Goal: Contribute content: Contribute content

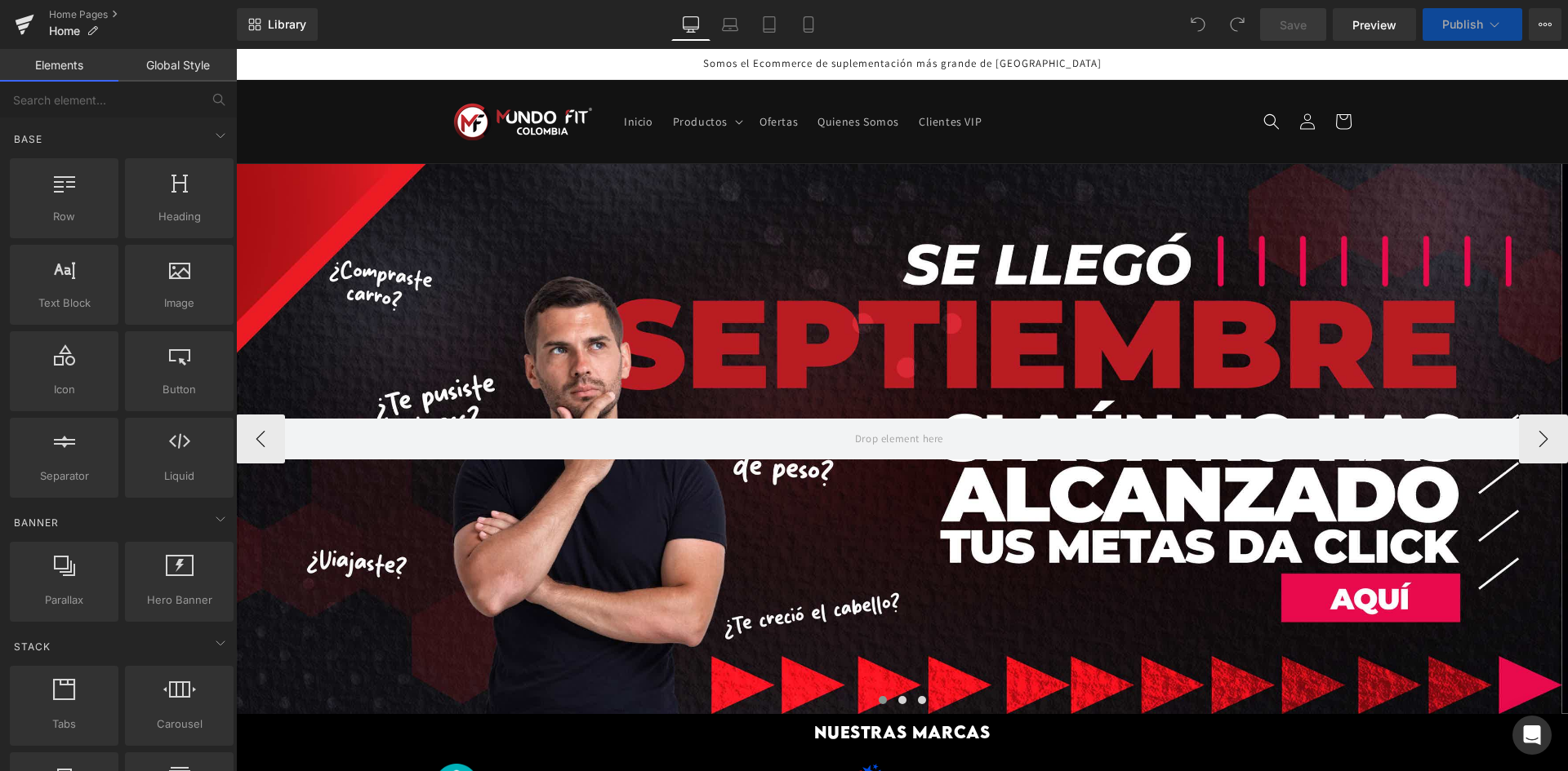
scroll to position [326, 0]
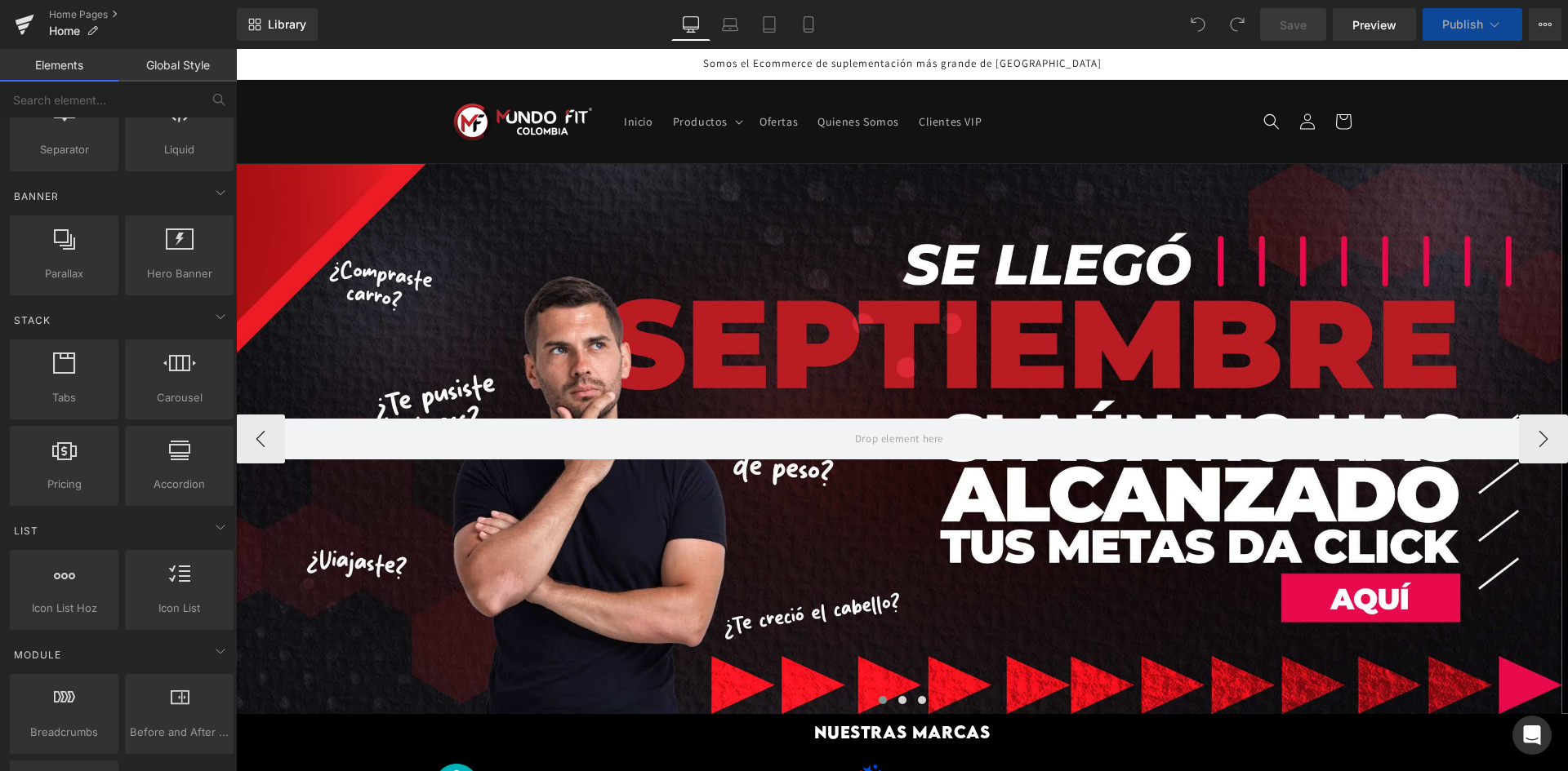
click at [686, 341] on div at bounding box center [899, 439] width 1326 height 551
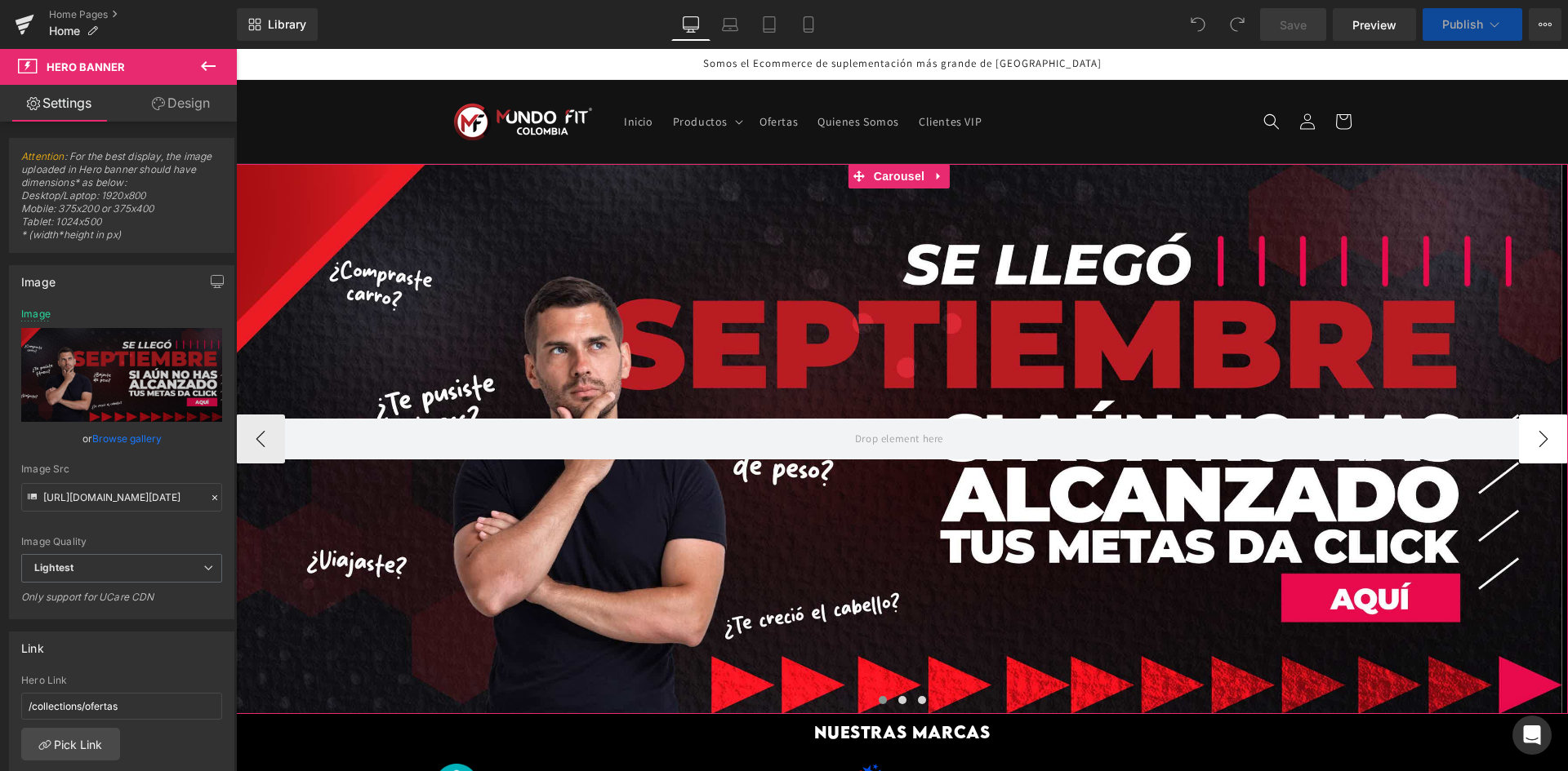
click at [1546, 447] on button "›" at bounding box center [1544, 439] width 49 height 49
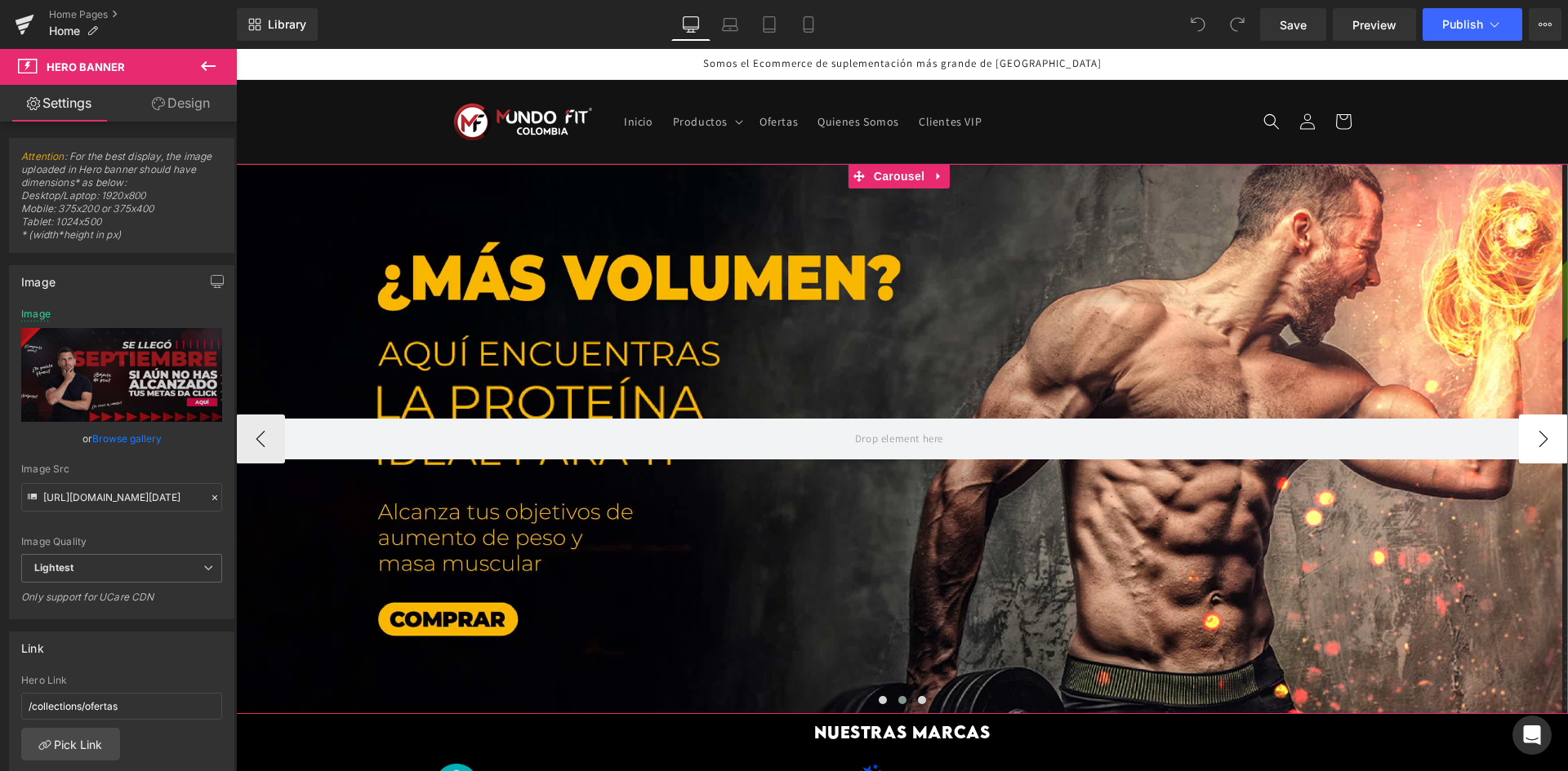
click at [1546, 447] on button "›" at bounding box center [1544, 439] width 49 height 49
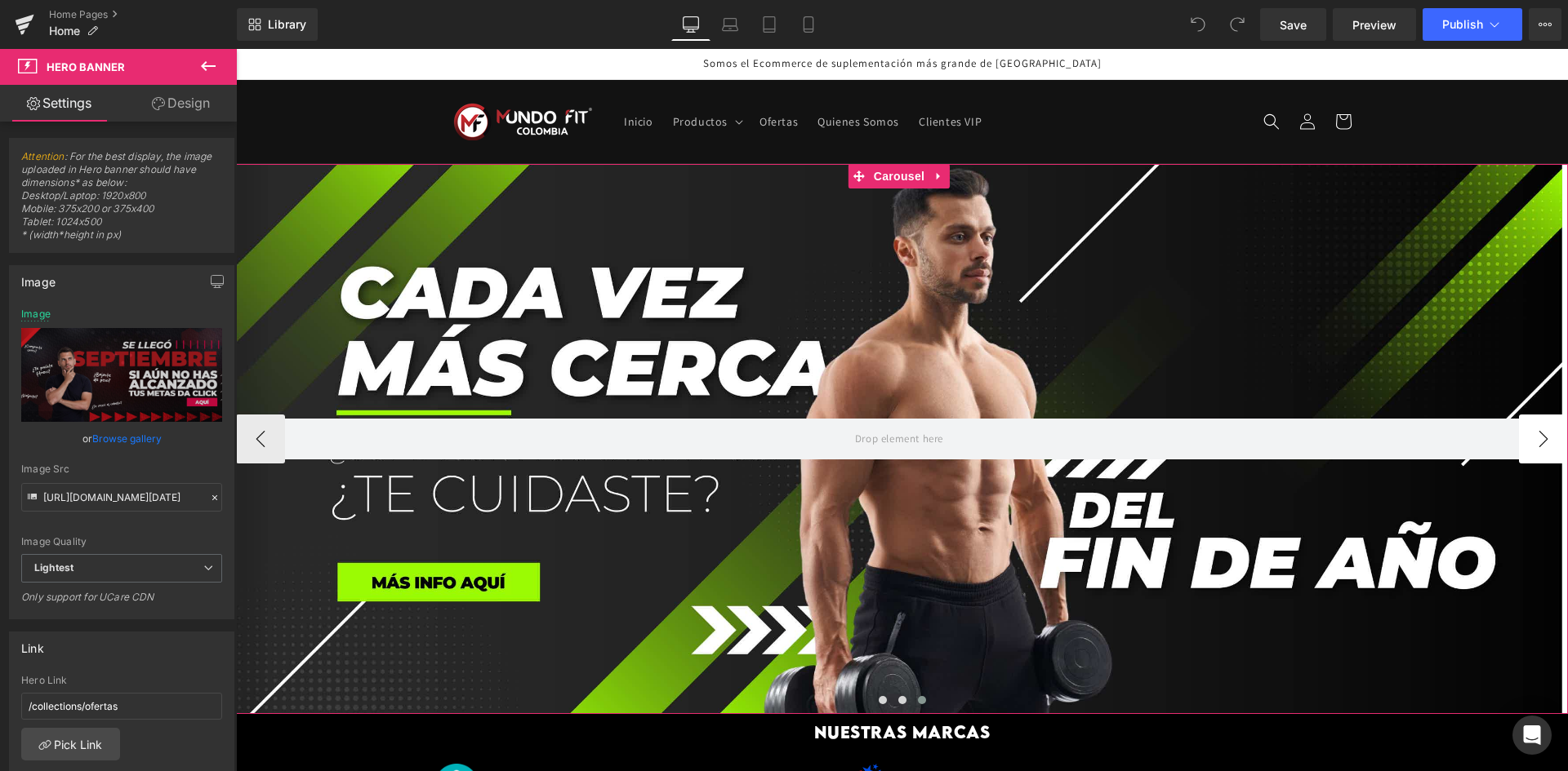
click at [1546, 447] on button "›" at bounding box center [1544, 439] width 49 height 49
click at [892, 172] on span "Carousel" at bounding box center [899, 175] width 59 height 24
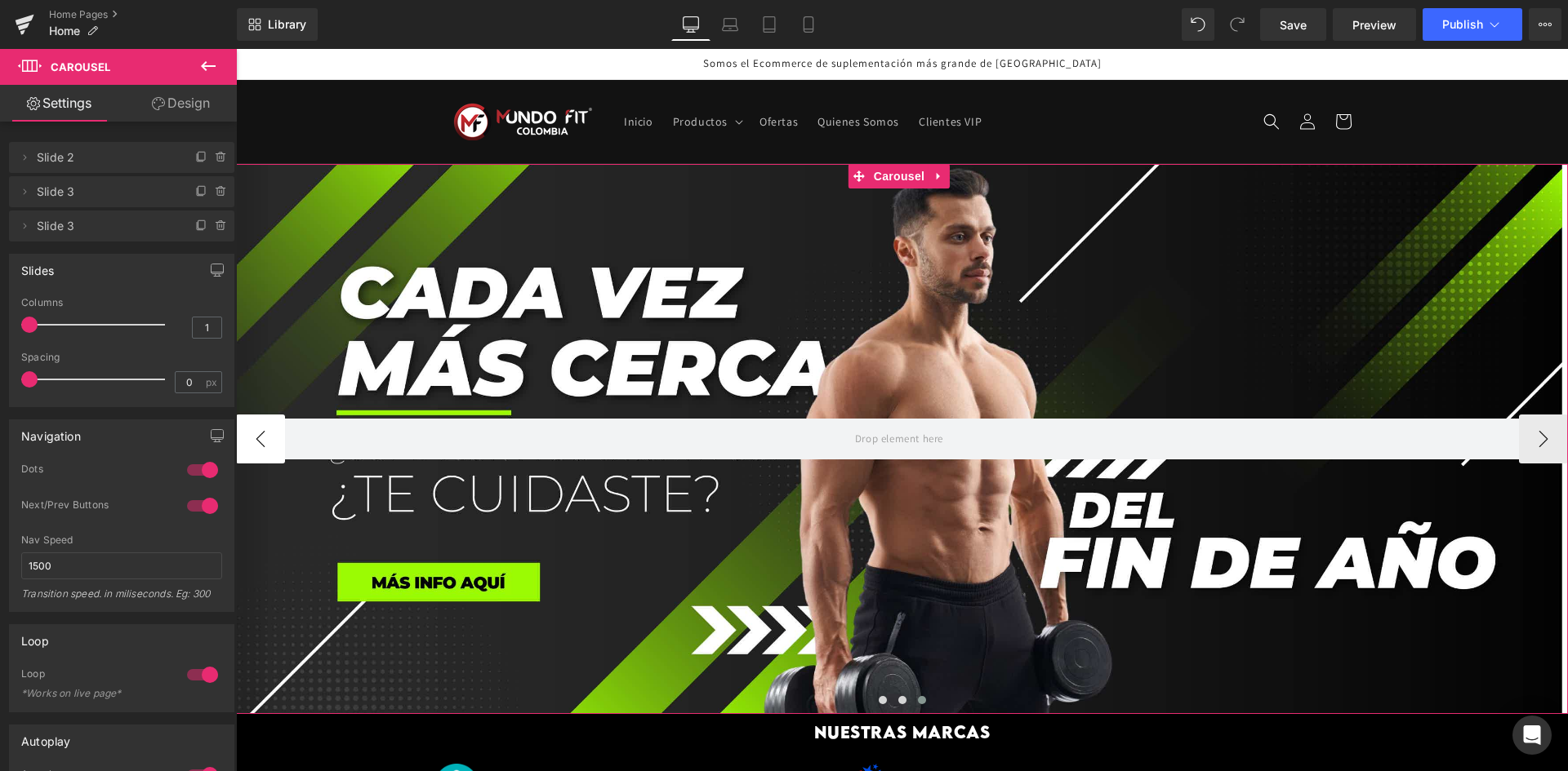
click at [270, 440] on button "‹" at bounding box center [261, 439] width 49 height 49
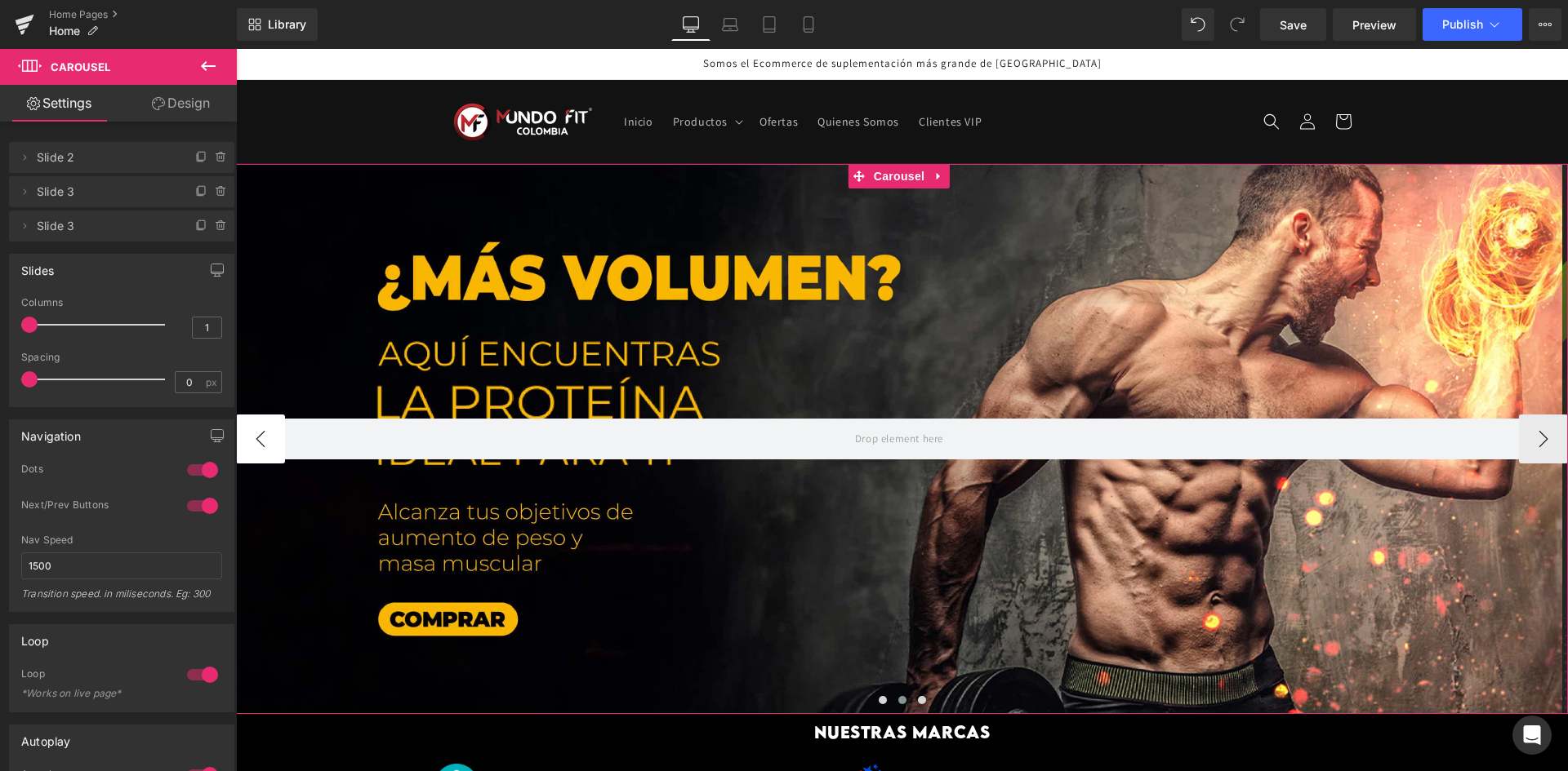
click at [270, 440] on button "‹" at bounding box center [261, 439] width 49 height 49
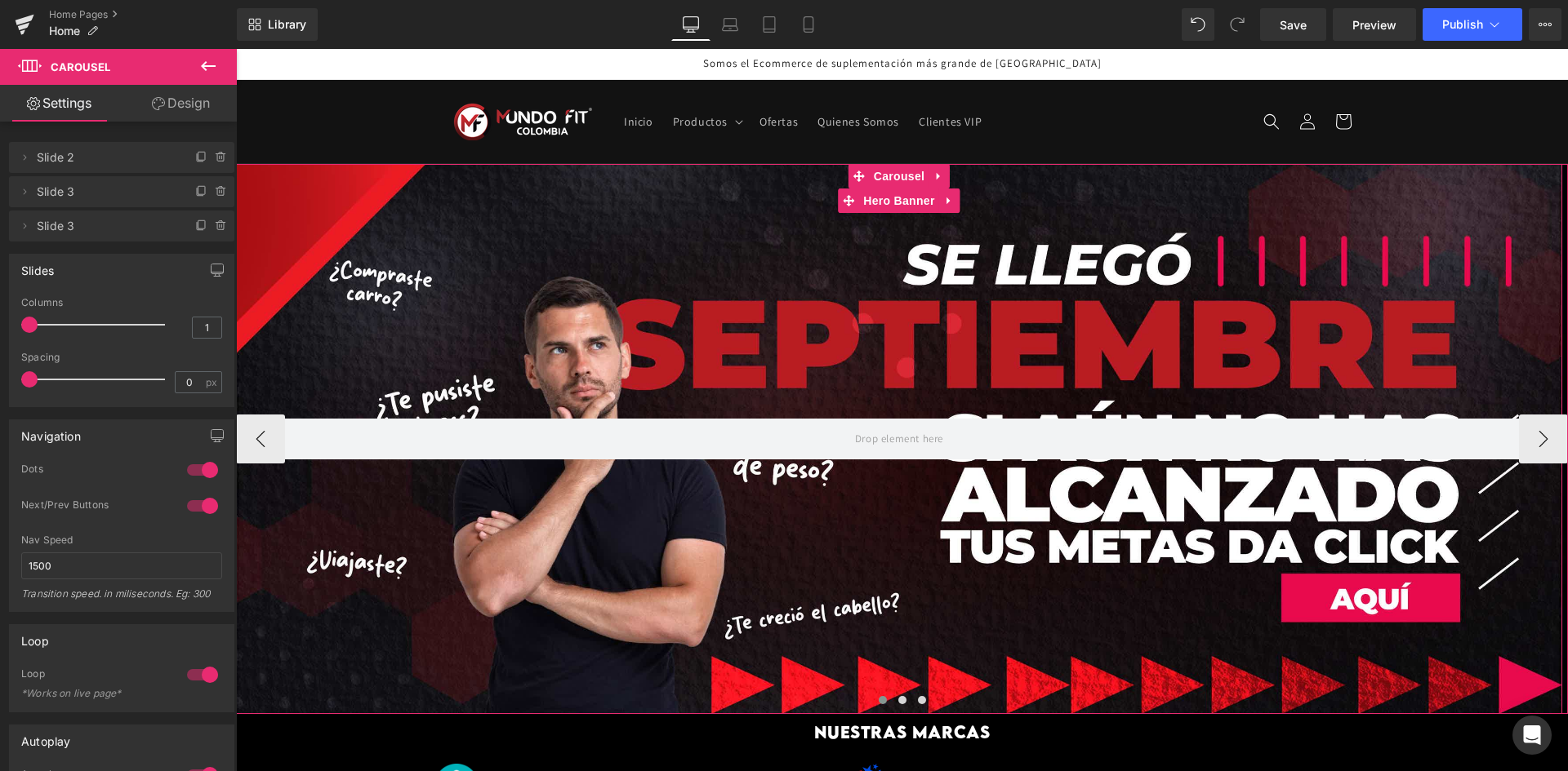
click at [551, 357] on div at bounding box center [899, 439] width 1326 height 551
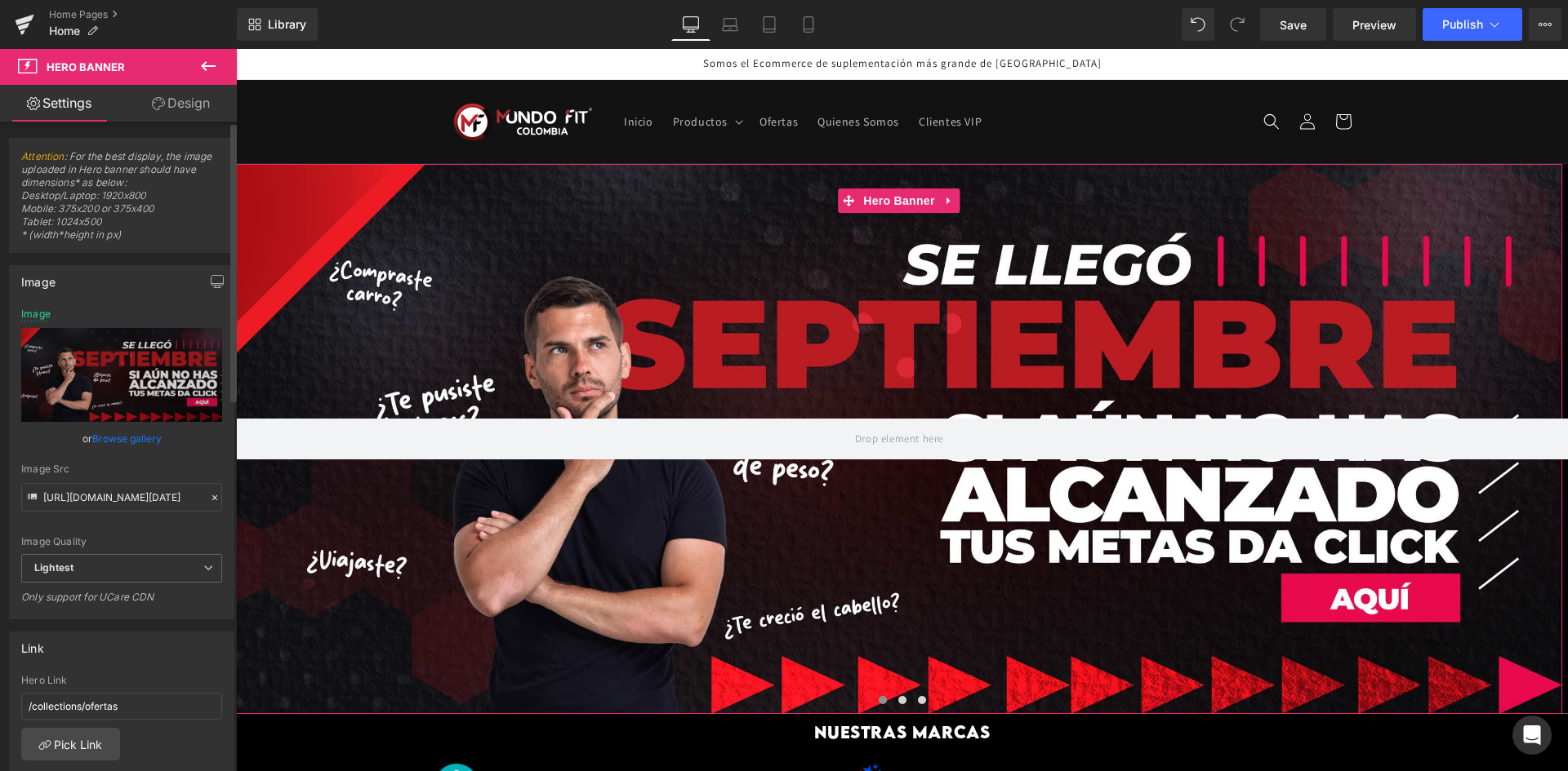
click at [110, 436] on link "Browse gallery" at bounding box center [126, 438] width 70 height 28
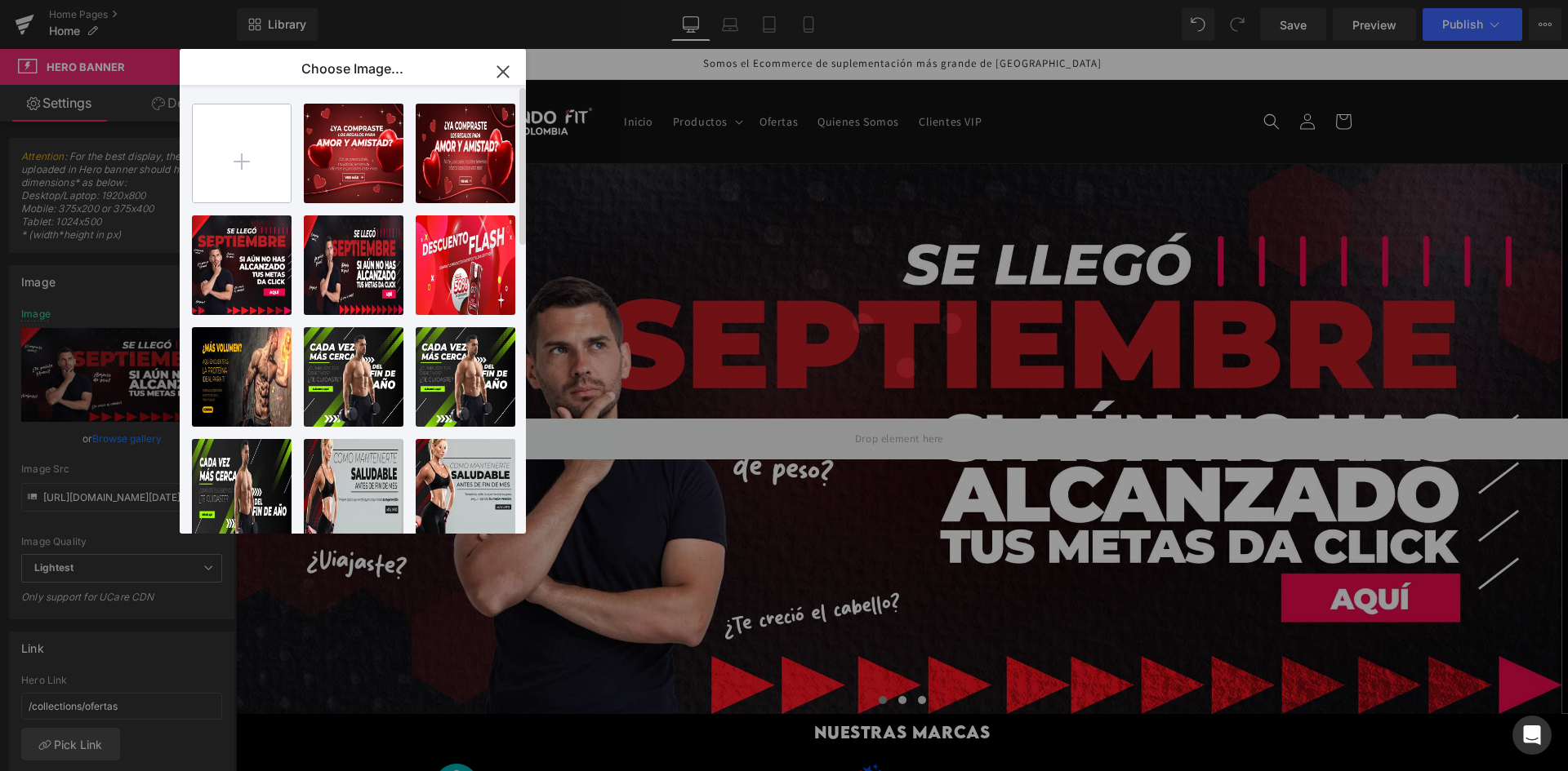
click at [269, 168] on input "file" at bounding box center [242, 154] width 98 height 98
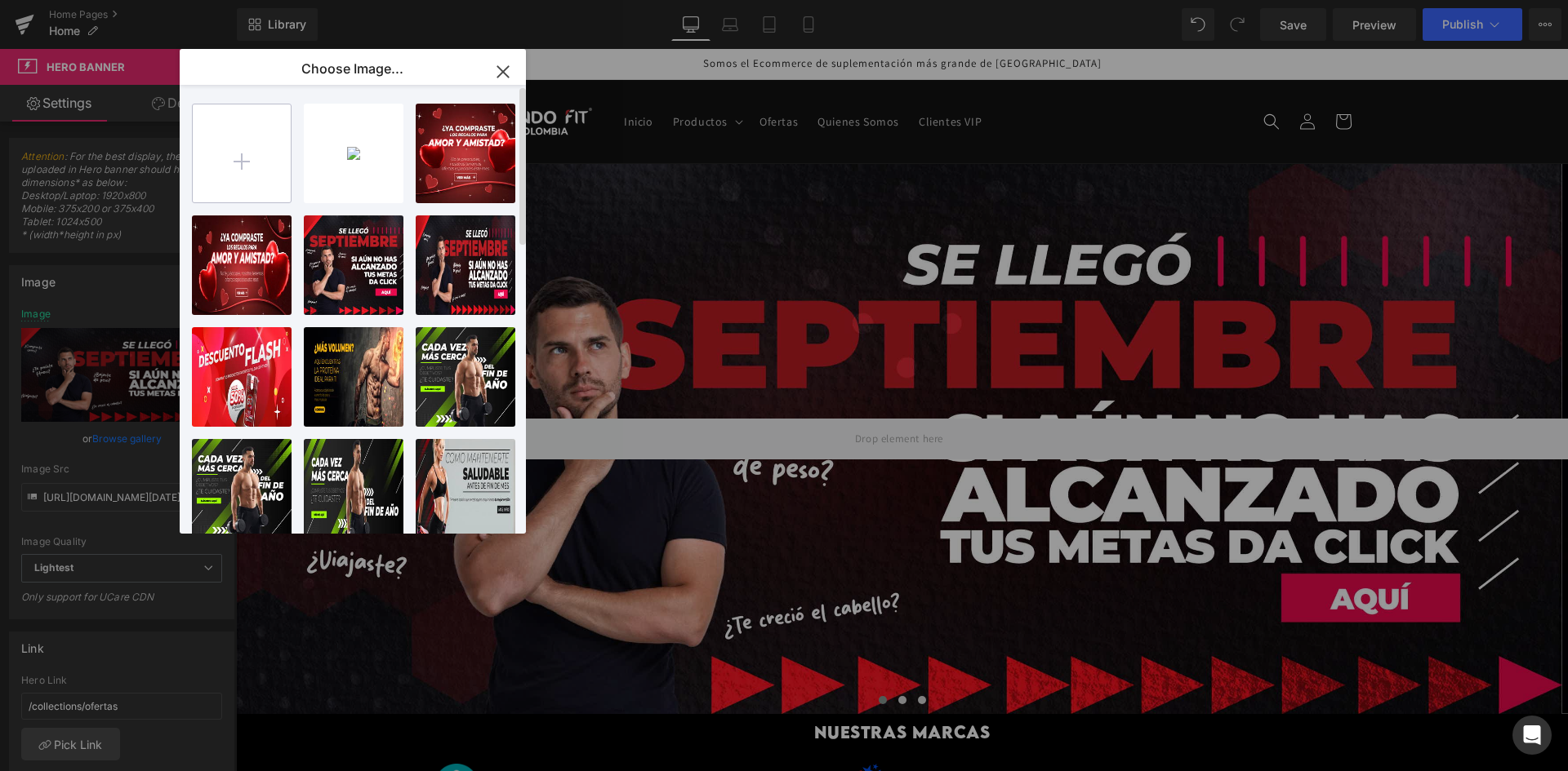
click at [278, 141] on input "file" at bounding box center [242, 154] width 98 height 98
type input "C:\fakepath\BANNER amor y amistad2-01.jpg"
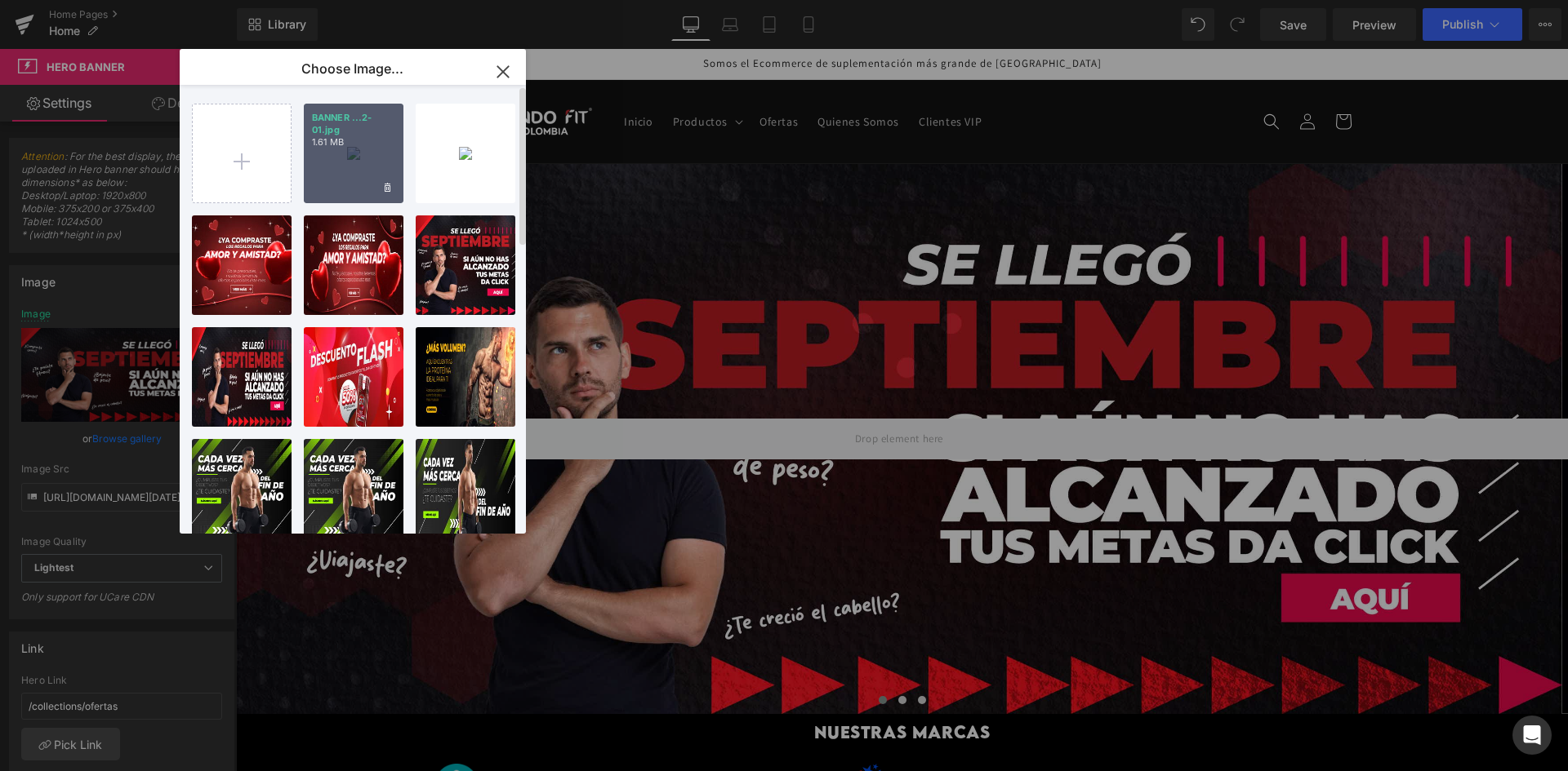
click at [370, 140] on p "1.61 MB" at bounding box center [353, 142] width 83 height 12
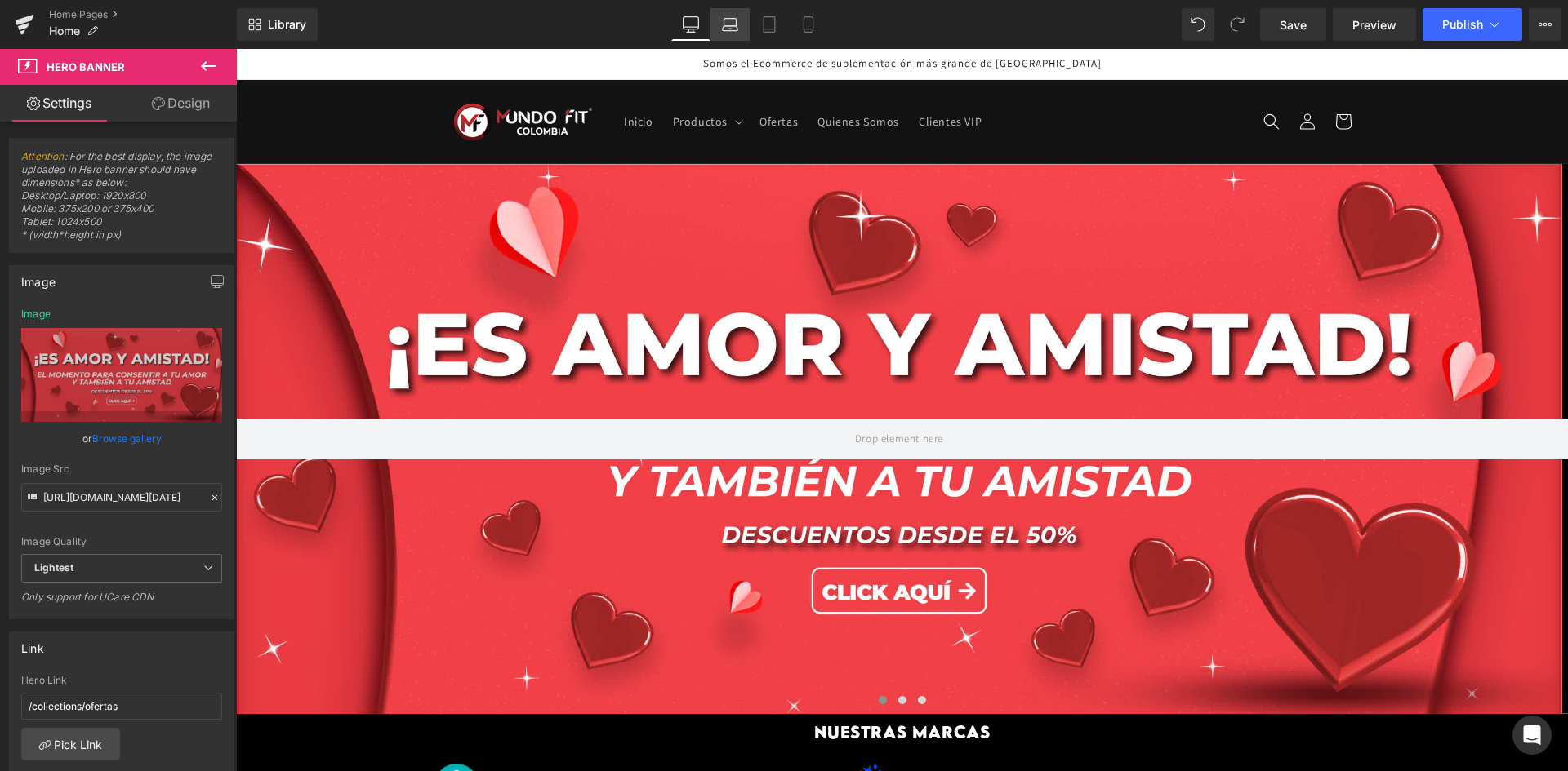
click at [738, 27] on icon at bounding box center [730, 28] width 16 height 5
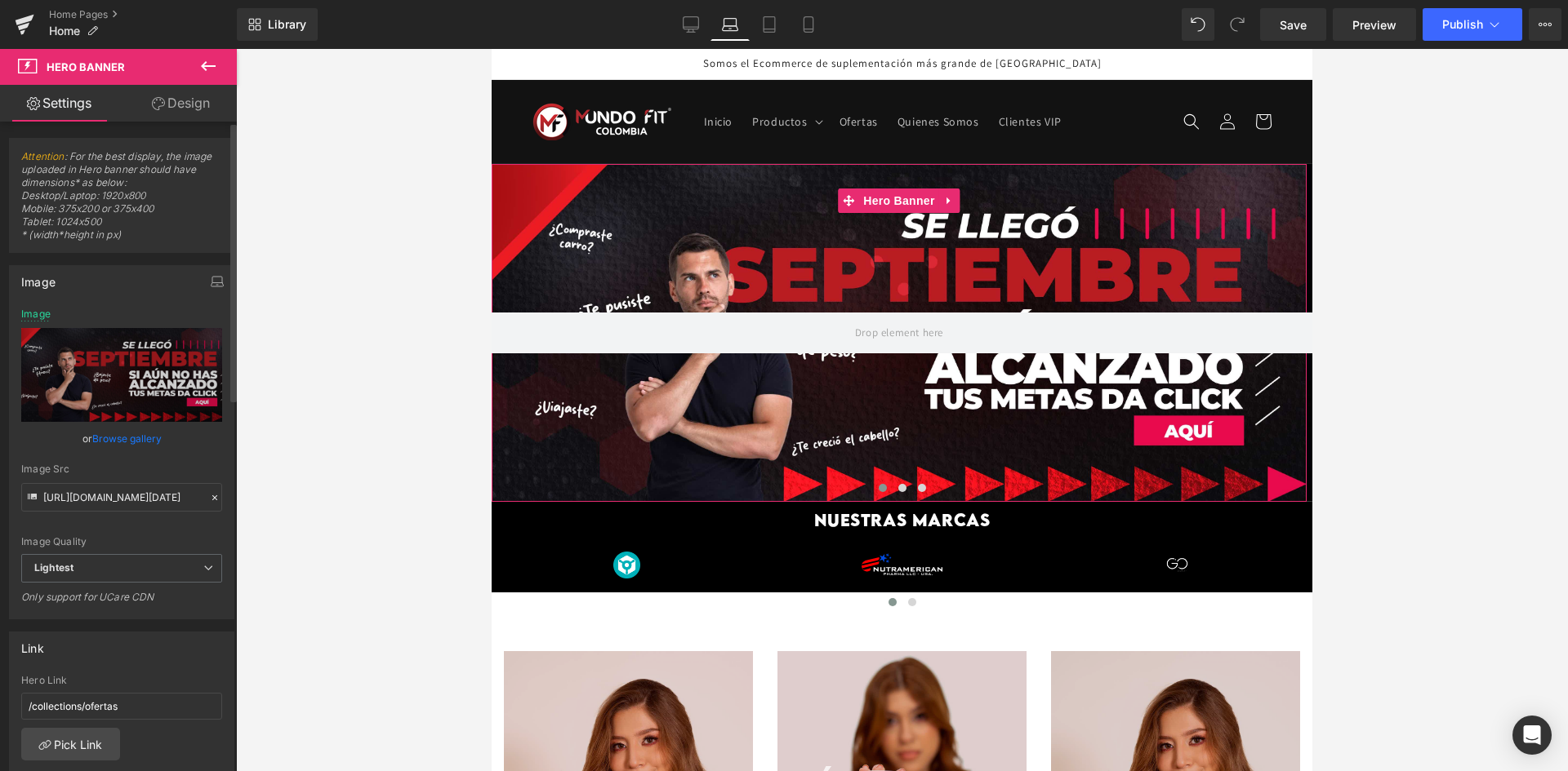
click at [137, 442] on link "Browse gallery" at bounding box center [126, 438] width 70 height 28
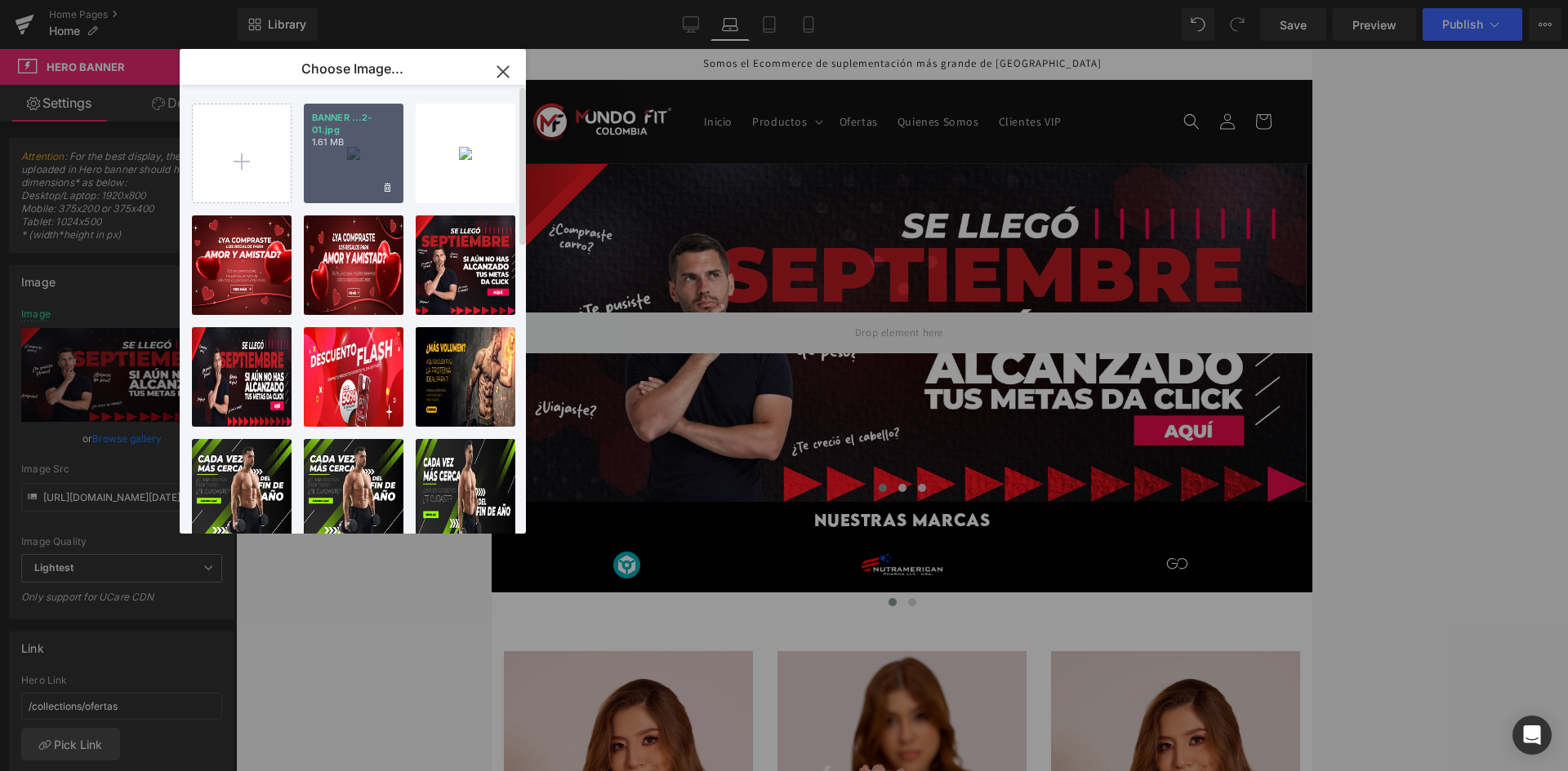
click at [350, 181] on div "BANNER ...2-01.jpg 1.61 MB" at bounding box center [354, 154] width 100 height 100
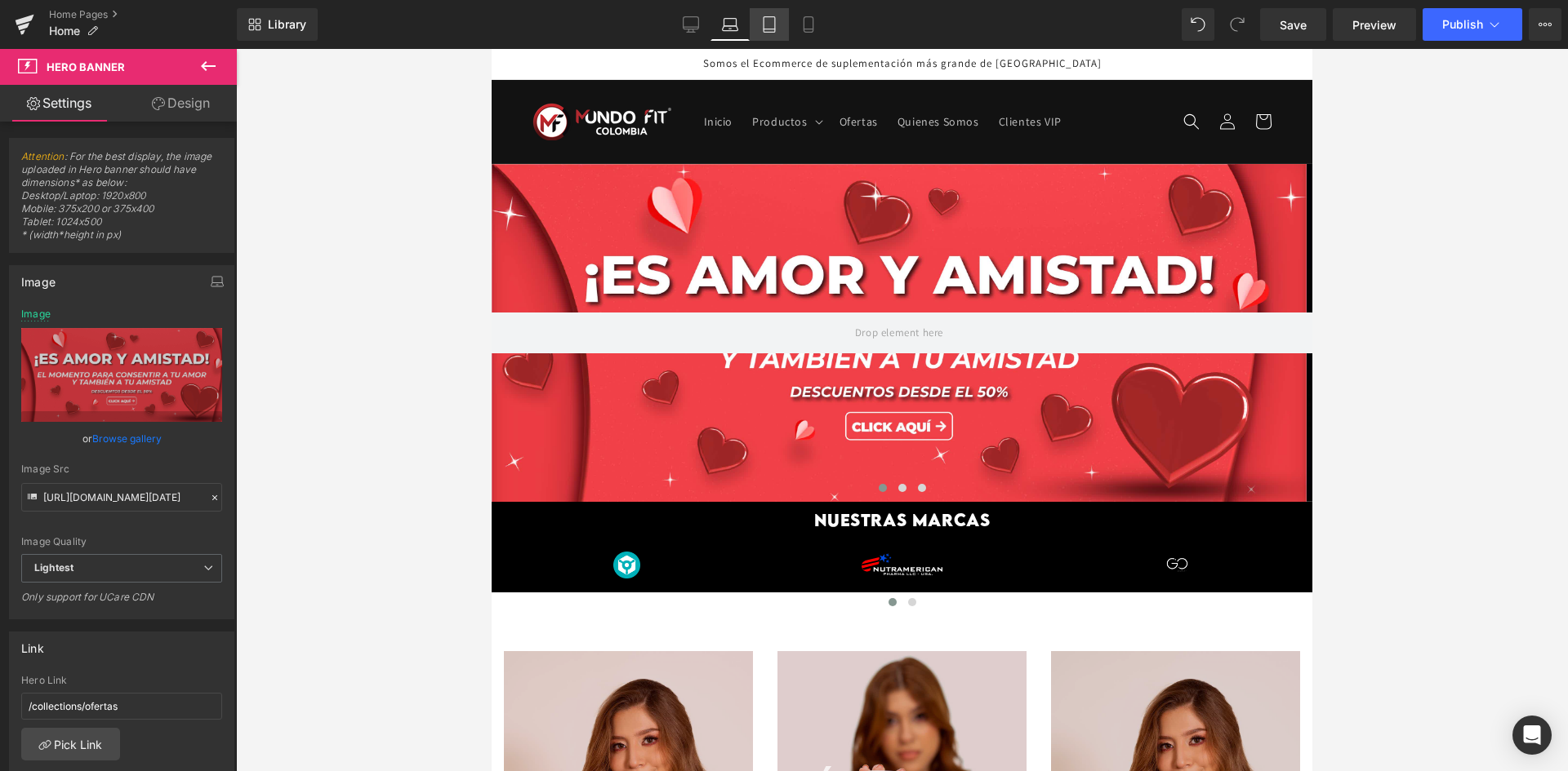
click at [781, 30] on link "Tablet" at bounding box center [769, 24] width 39 height 32
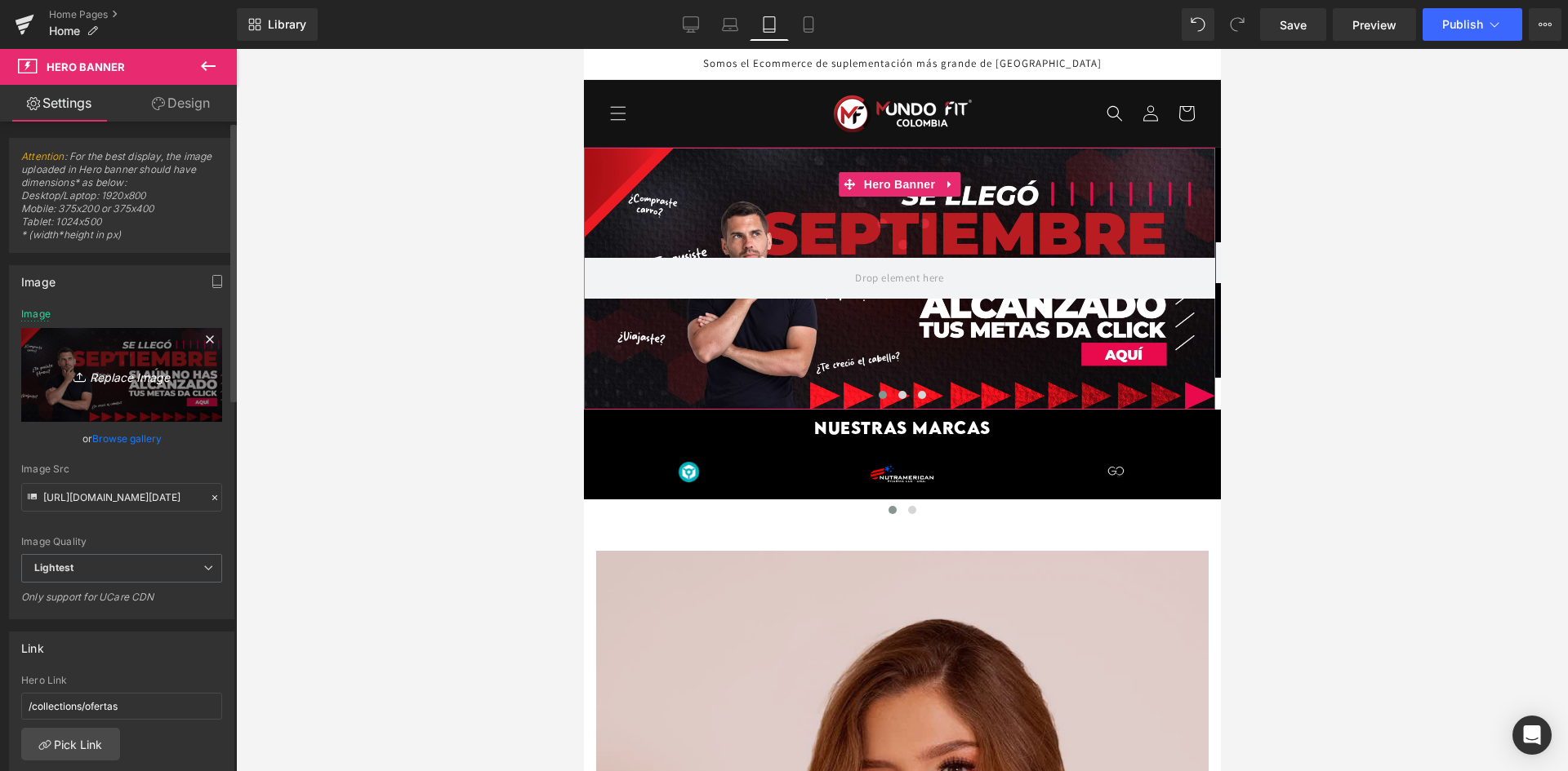
click at [145, 389] on link "Replace Image" at bounding box center [122, 375] width 201 height 94
click at [139, 429] on link "Browse gallery" at bounding box center [126, 438] width 70 height 28
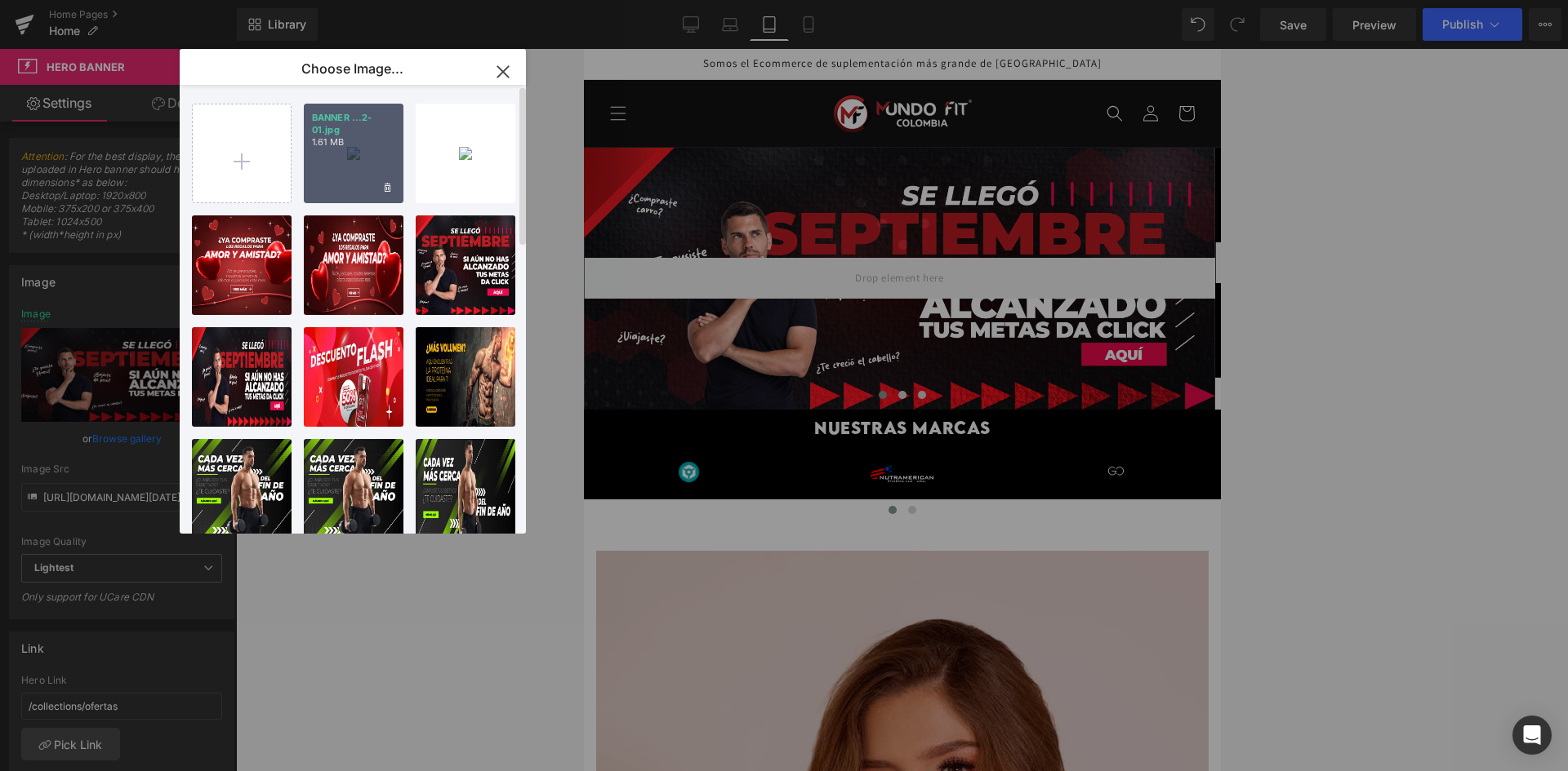
click at [351, 157] on div "BANNER ...2-01.jpg 1.61 MB" at bounding box center [354, 154] width 100 height 100
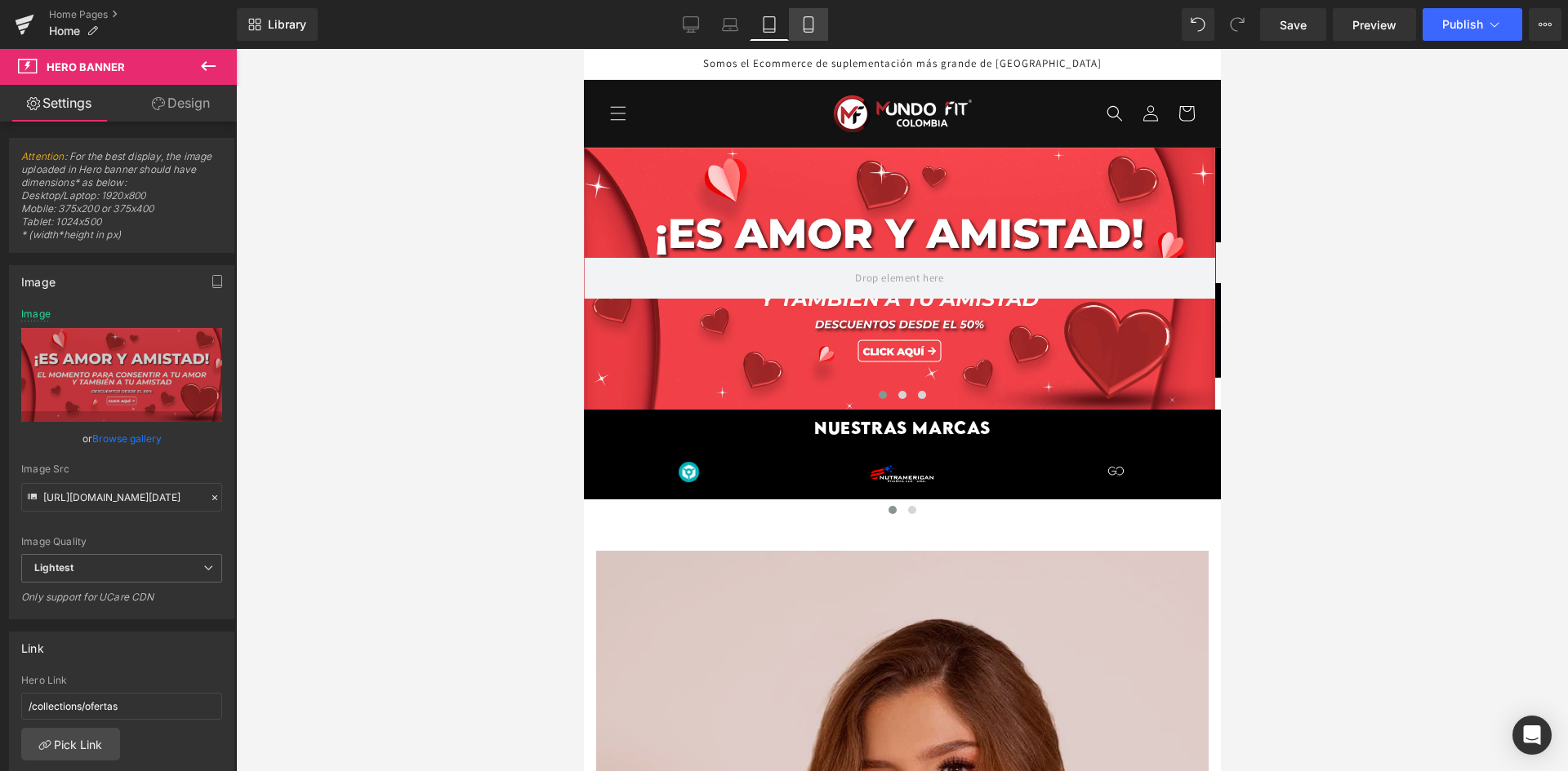
click at [802, 36] on link "Mobile" at bounding box center [808, 24] width 39 height 32
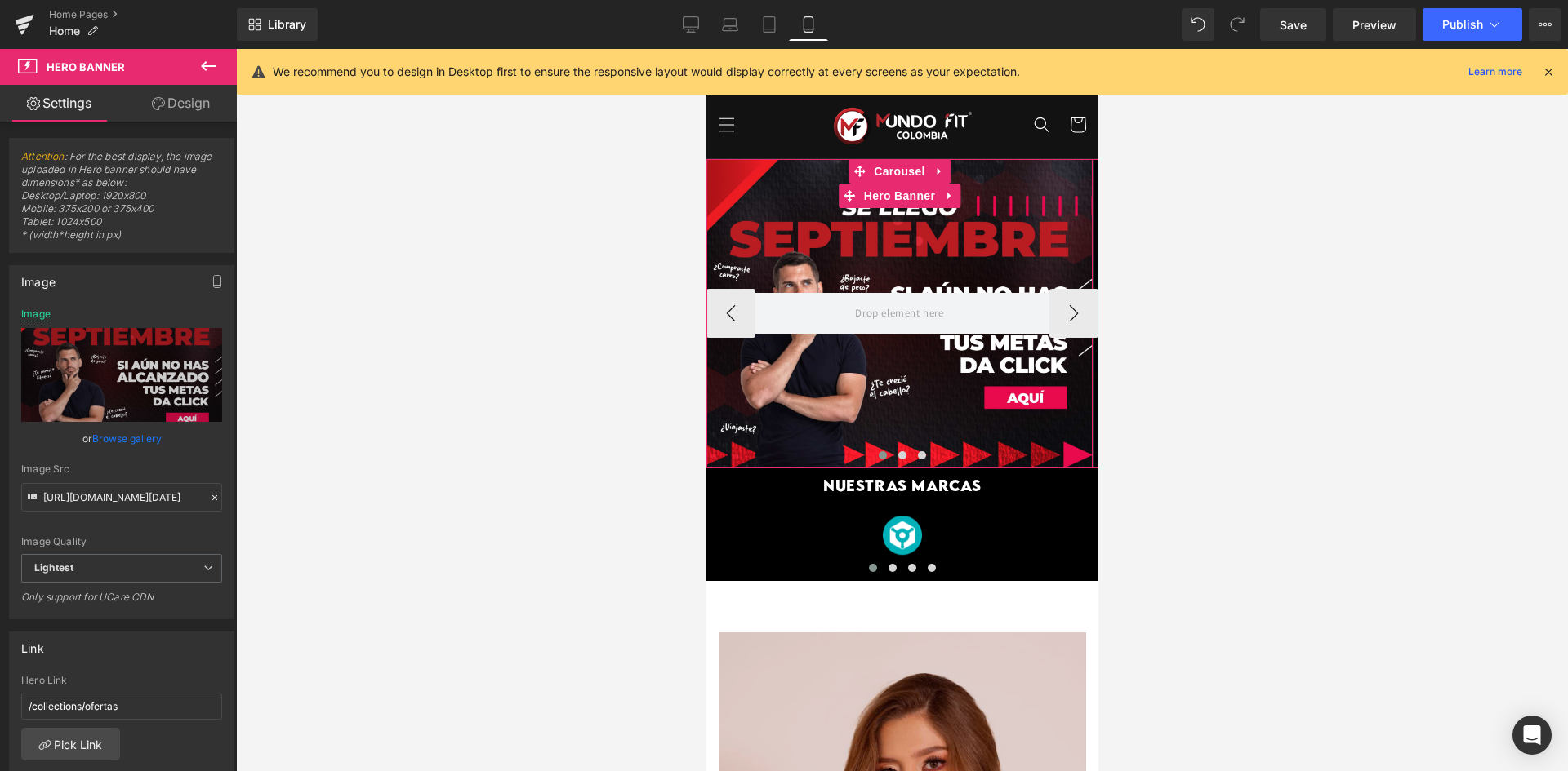
click at [829, 258] on div at bounding box center [899, 313] width 386 height 310
click at [149, 440] on link "Browse gallery" at bounding box center [126, 438] width 70 height 28
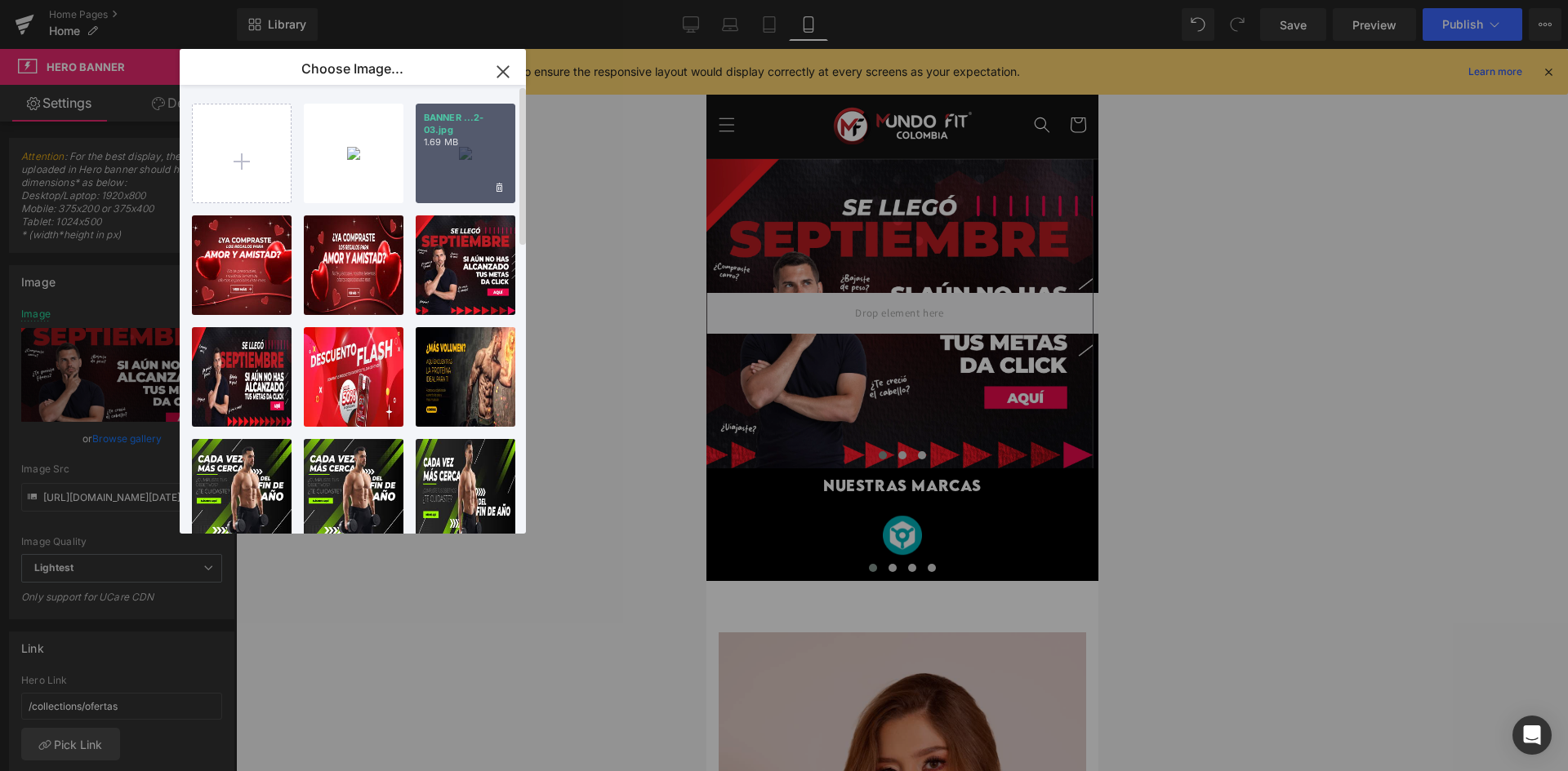
click at [450, 173] on div "BANNER ...2-03.jpg 1.69 MB" at bounding box center [466, 154] width 100 height 100
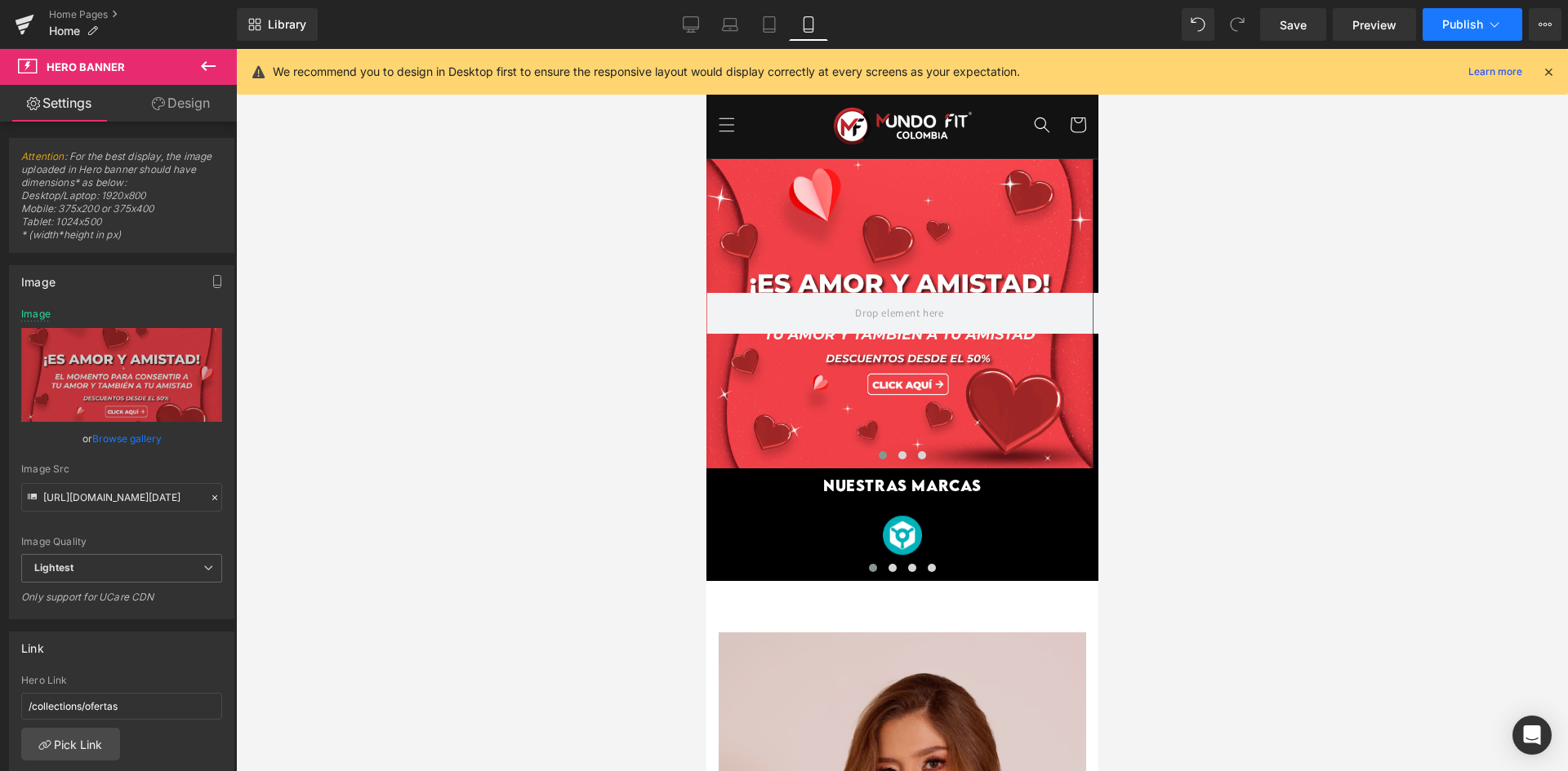
click at [1471, 32] on button "Publish" at bounding box center [1473, 24] width 100 height 32
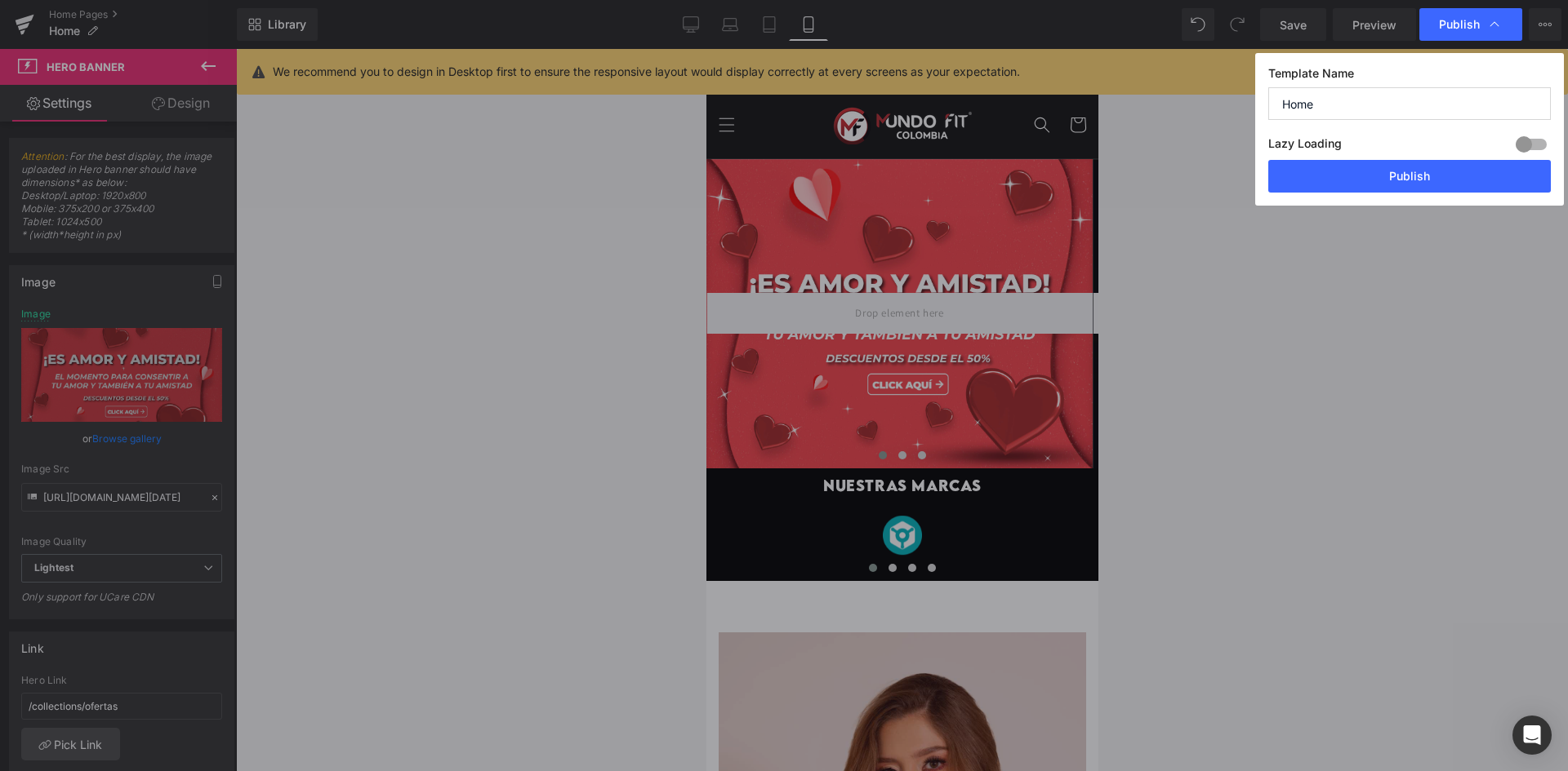
click at [1363, 188] on button "Publish" at bounding box center [1409, 175] width 282 height 32
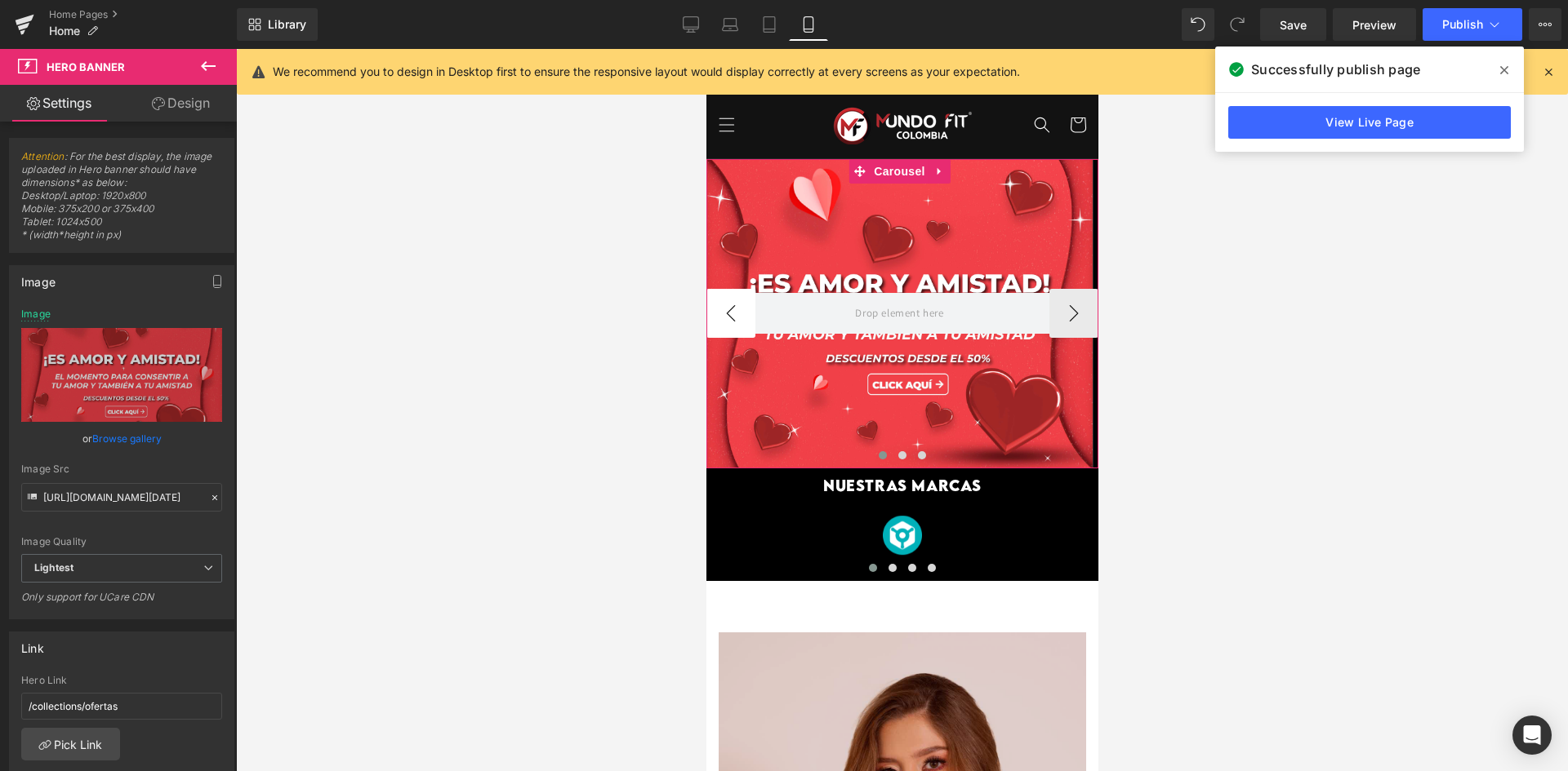
click at [727, 313] on button "‹" at bounding box center [730, 313] width 49 height 49
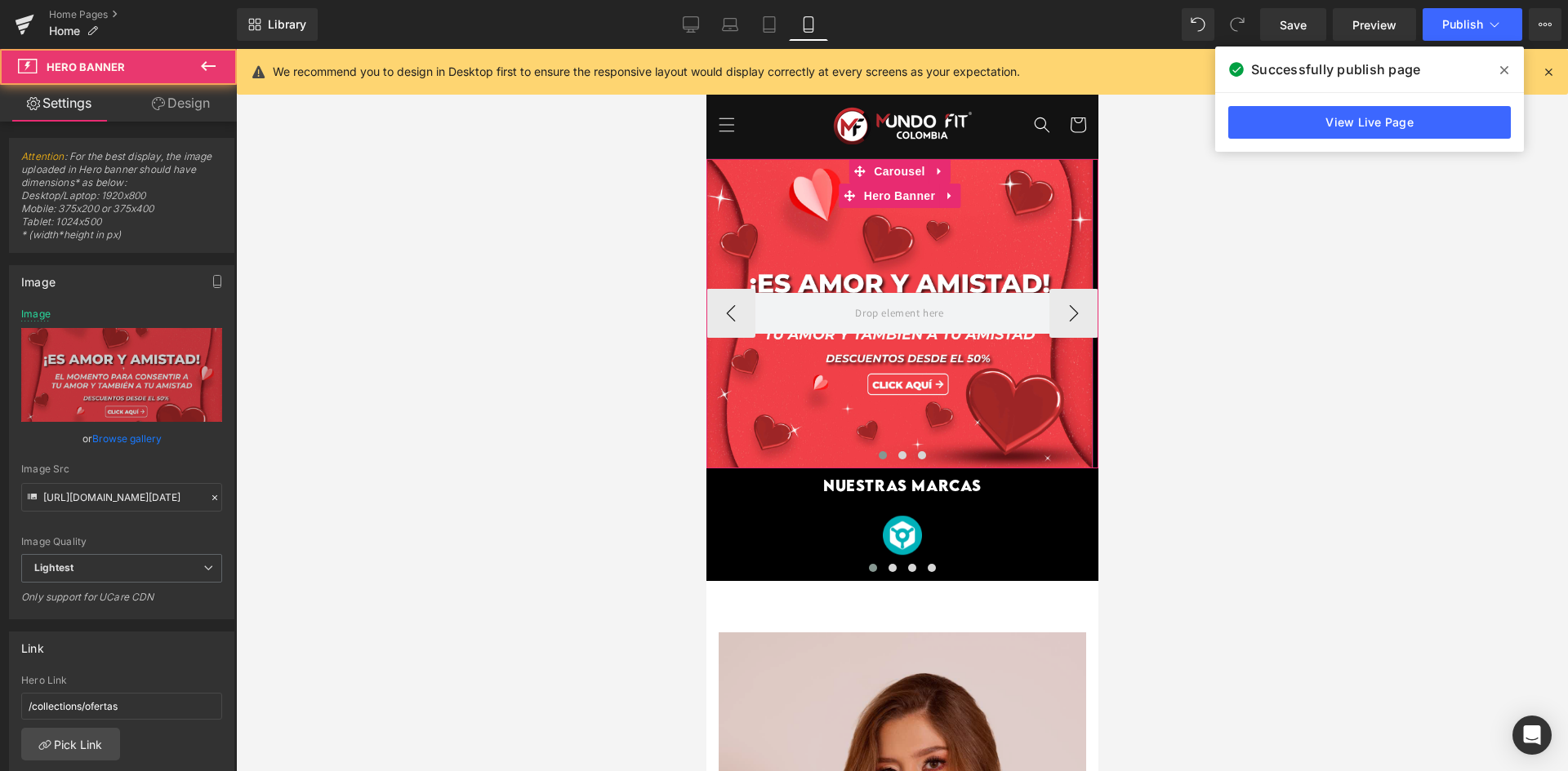
click at [803, 246] on div at bounding box center [899, 313] width 386 height 310
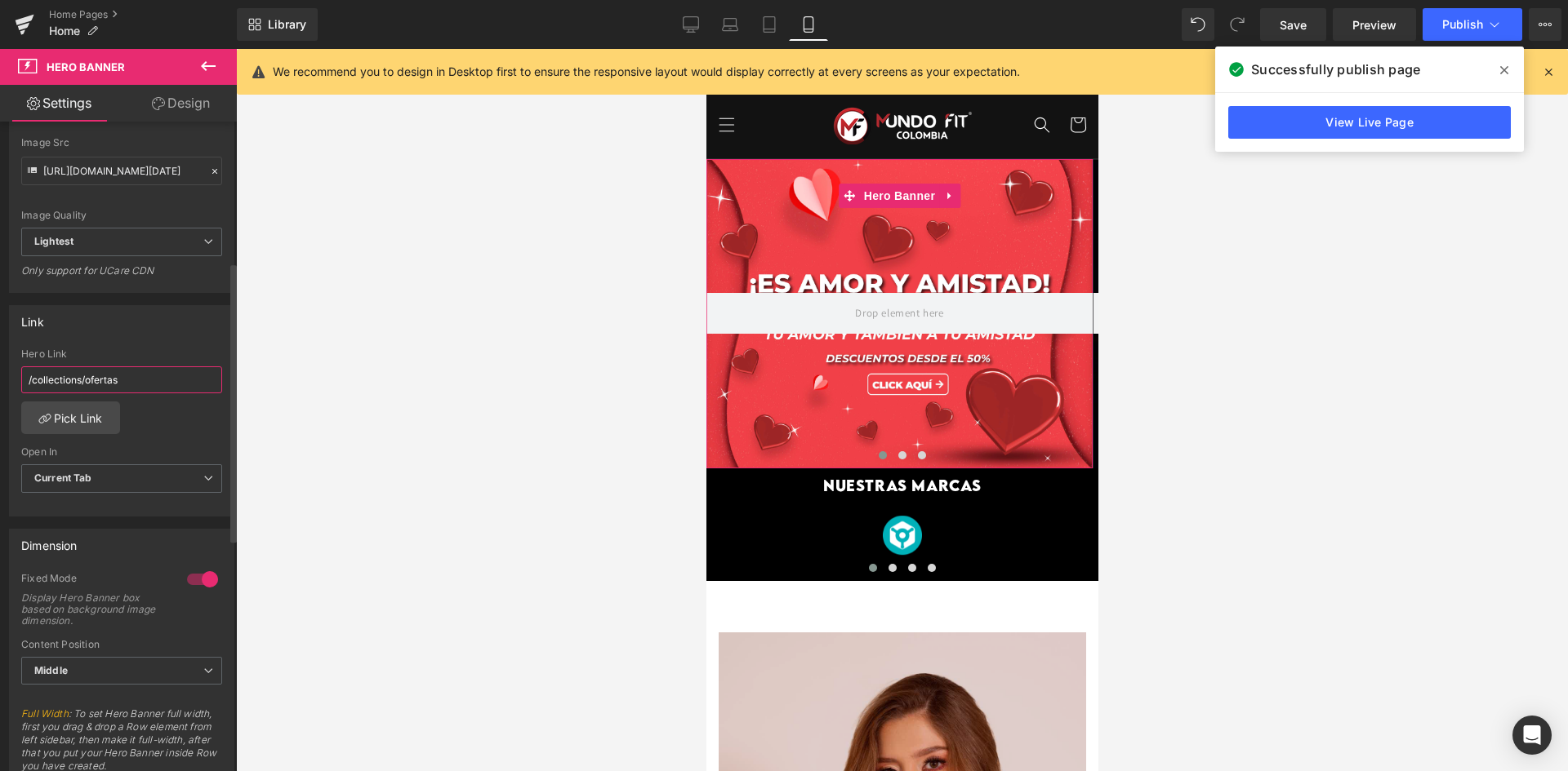
click at [122, 389] on input "/collections/ofertas" at bounding box center [122, 379] width 201 height 26
click at [92, 418] on link "Pick Link" at bounding box center [71, 417] width 99 height 32
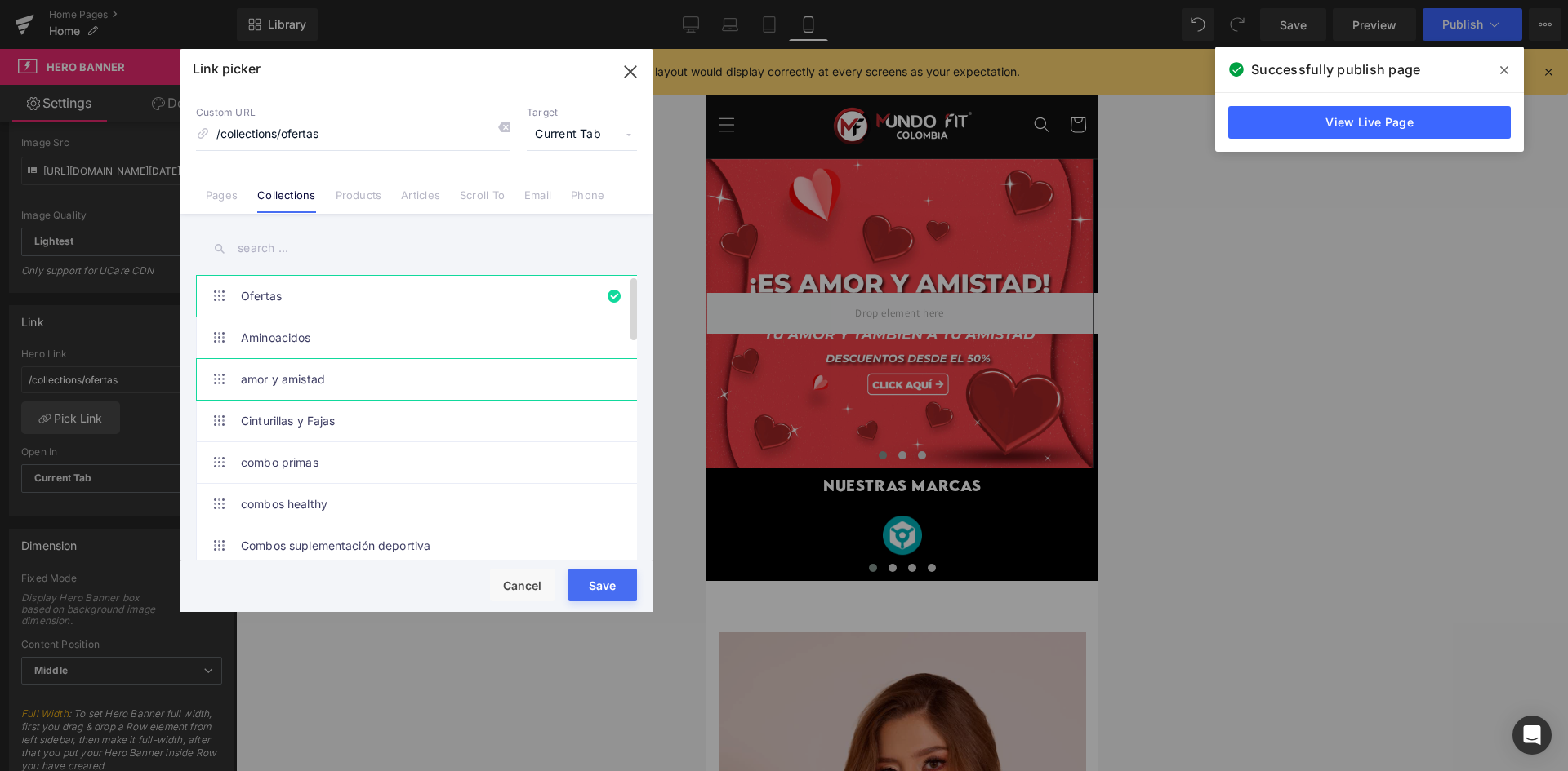
click at [355, 379] on link "amor y amistad" at bounding box center [420, 380] width 360 height 41
click at [611, 586] on button "Save" at bounding box center [603, 585] width 69 height 32
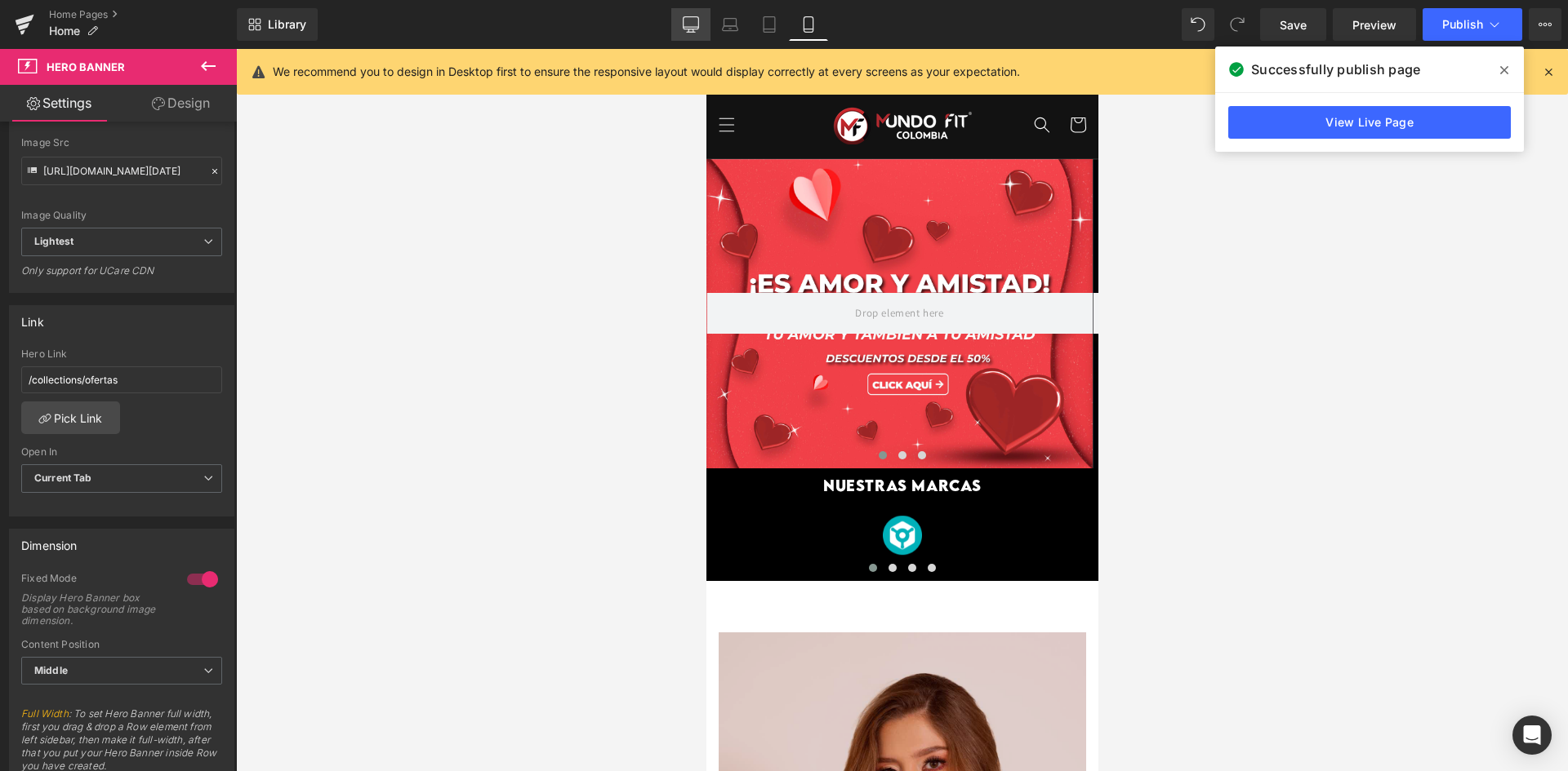
click at [680, 31] on link "Desktop" at bounding box center [691, 24] width 39 height 32
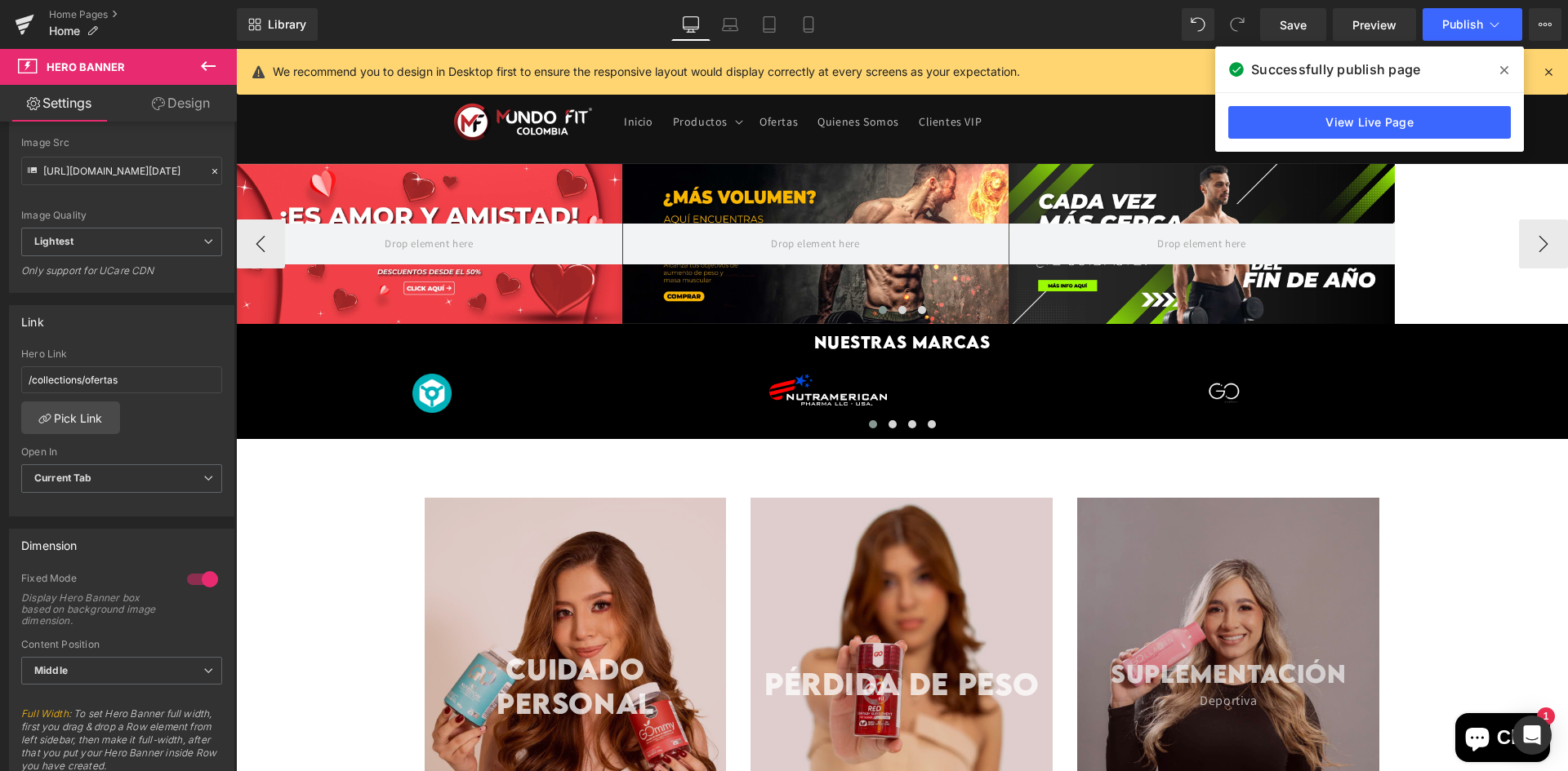
scroll to position [17, 0]
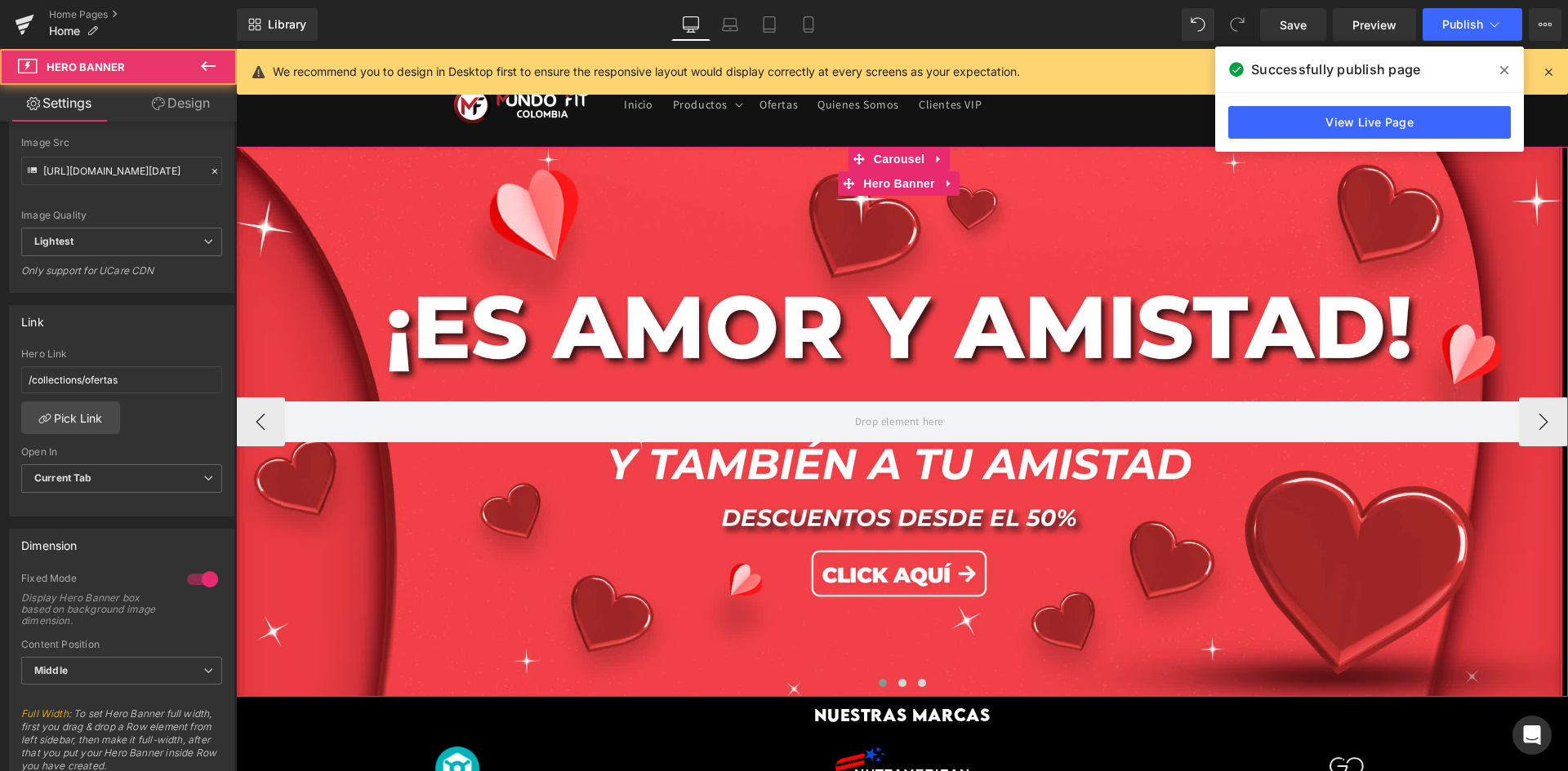
click at [585, 324] on div at bounding box center [899, 422] width 1326 height 551
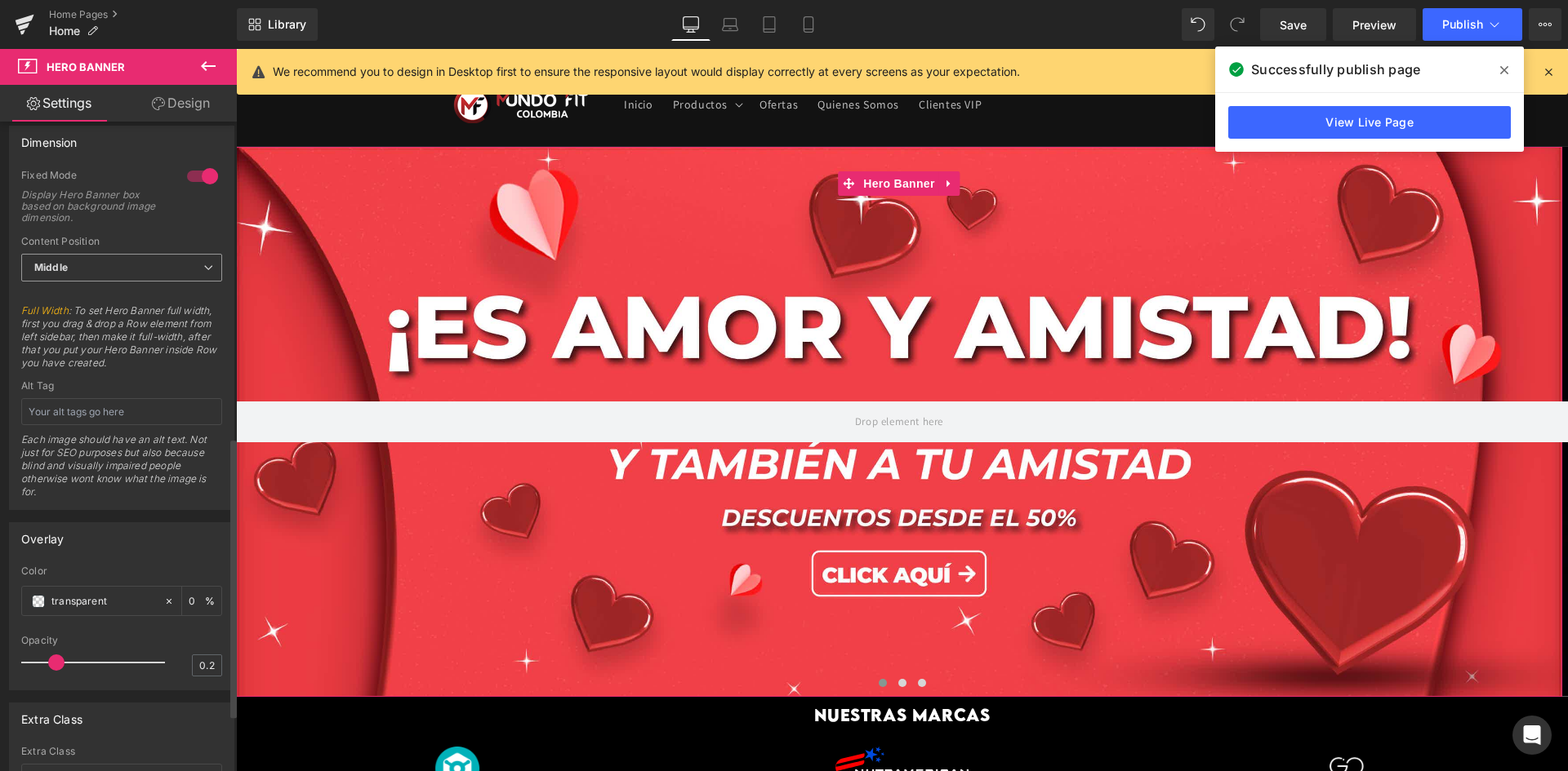
scroll to position [735, 0]
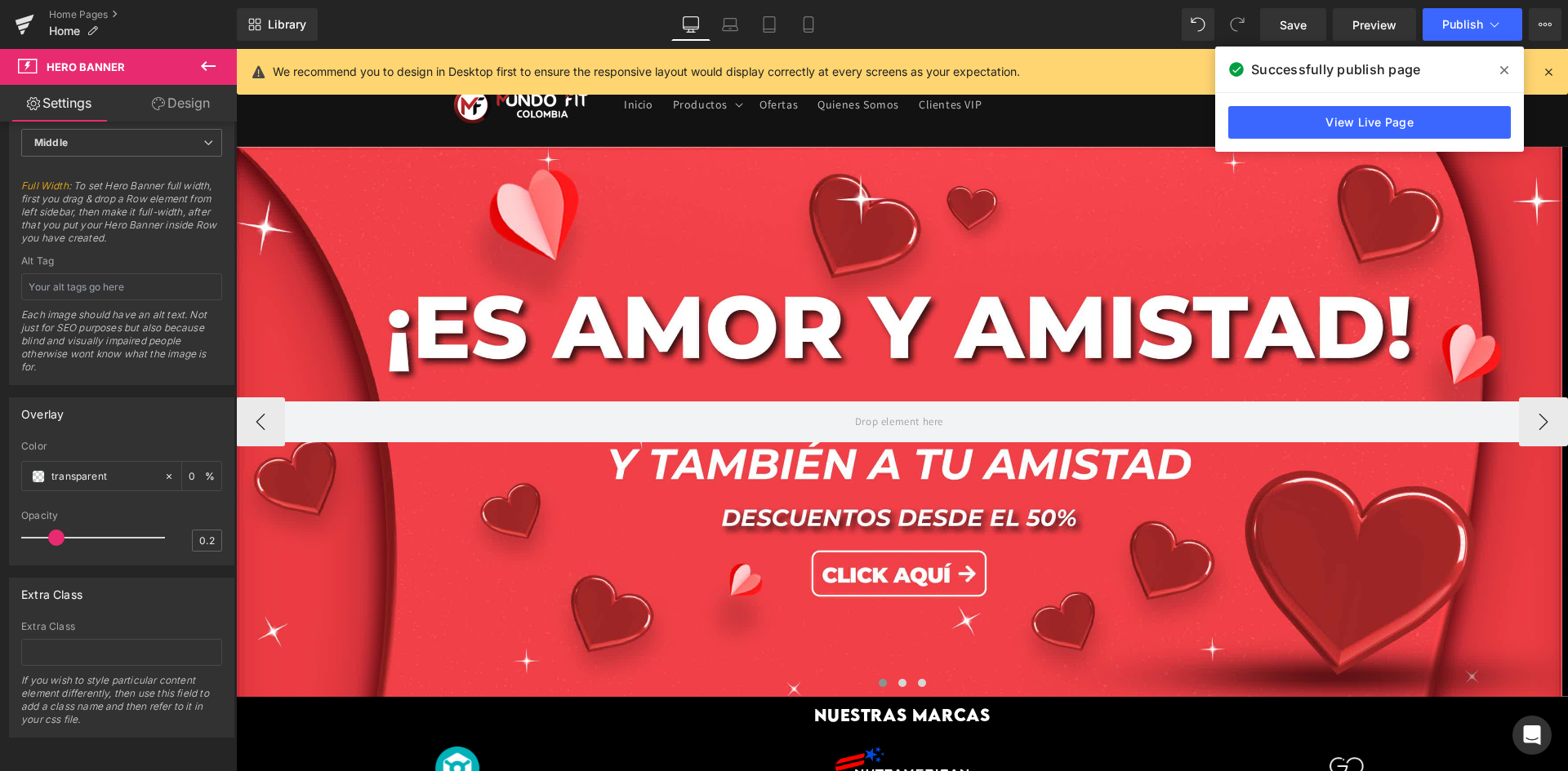
click at [427, 553] on div at bounding box center [902, 410] width 1332 height 722
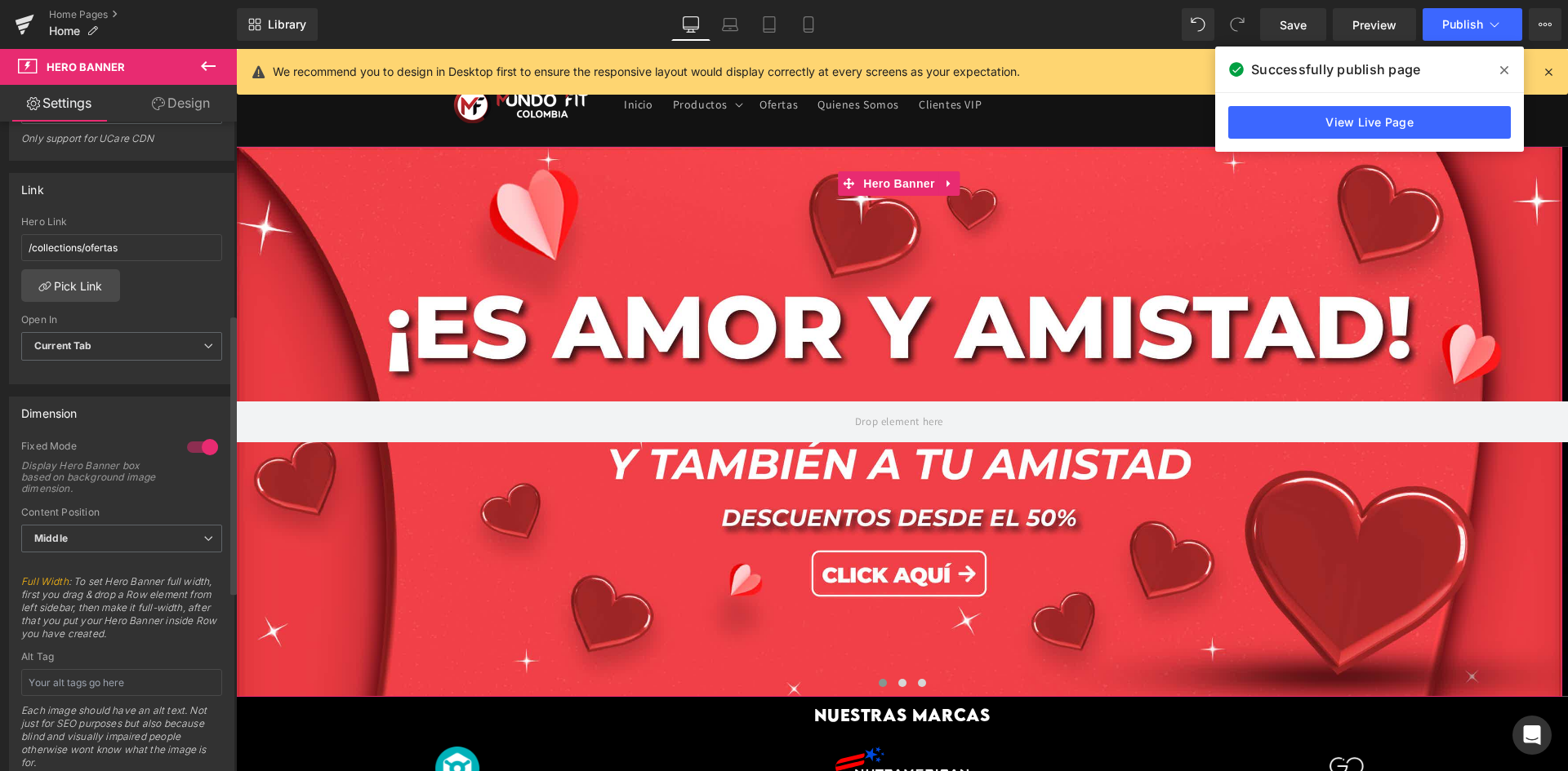
scroll to position [377, 0]
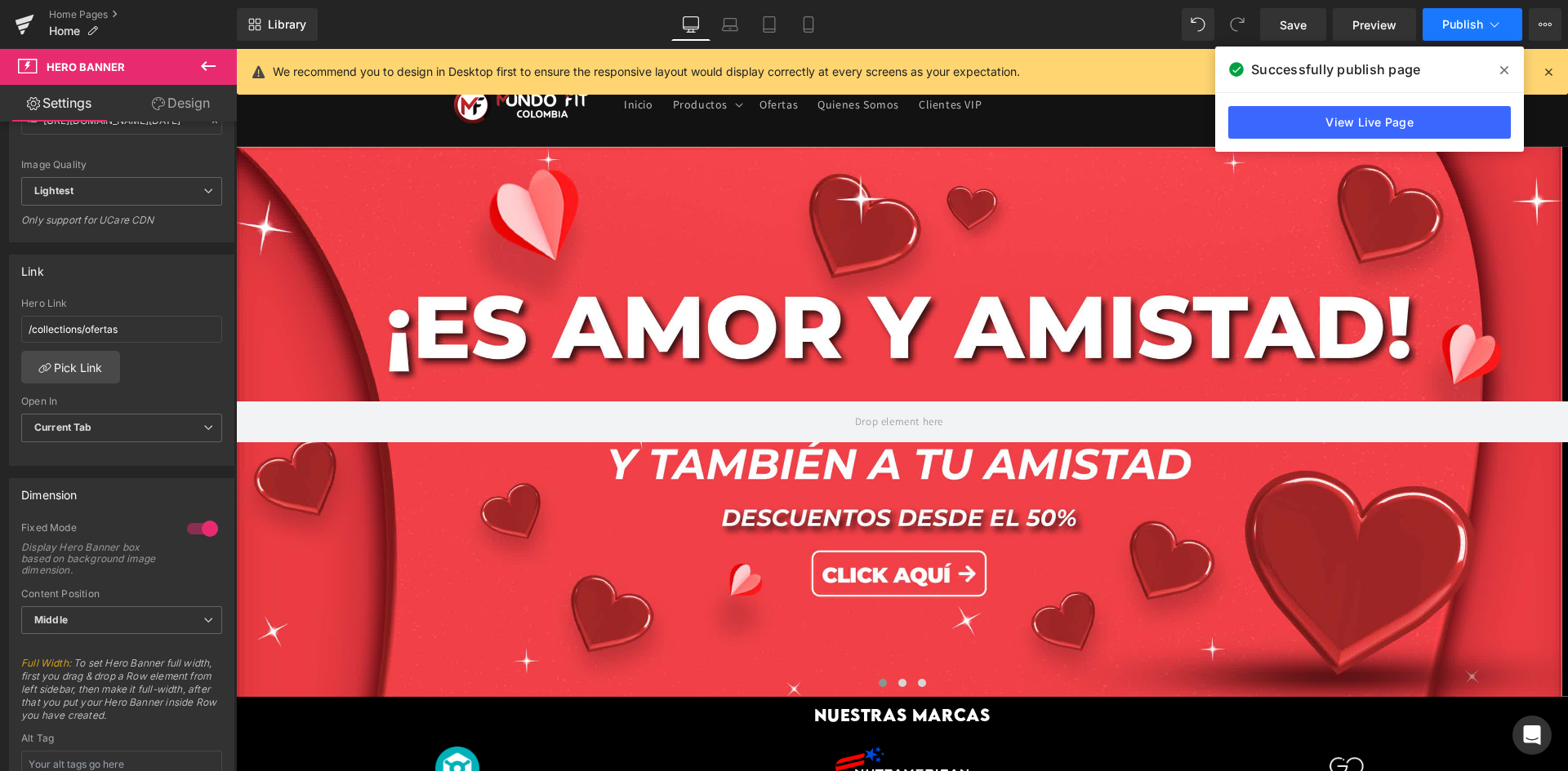
click at [1450, 17] on button "Publish" at bounding box center [1473, 24] width 100 height 32
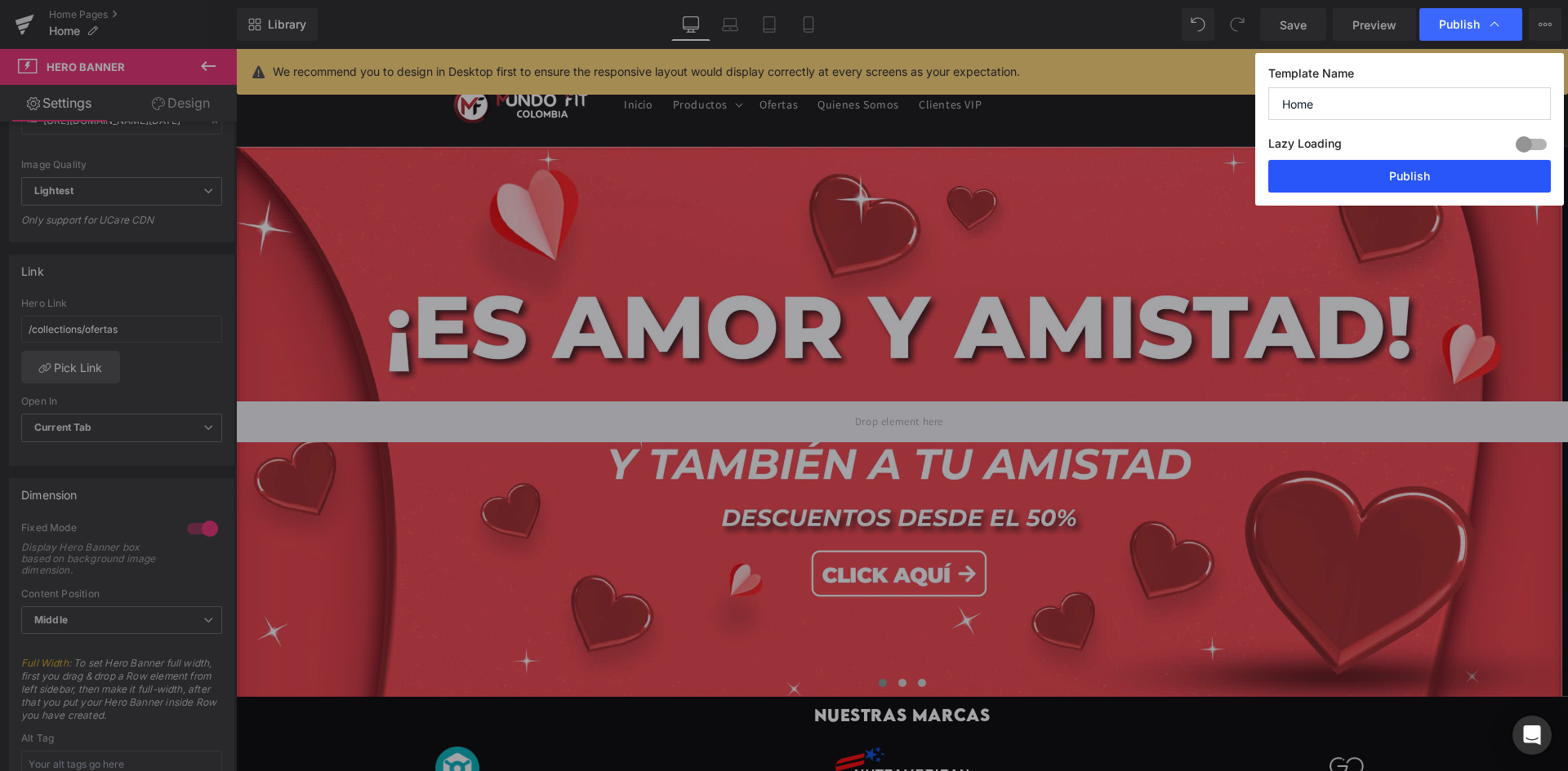
click at [1392, 187] on button "Publish" at bounding box center [1409, 175] width 282 height 32
